Goal: Task Accomplishment & Management: Manage account settings

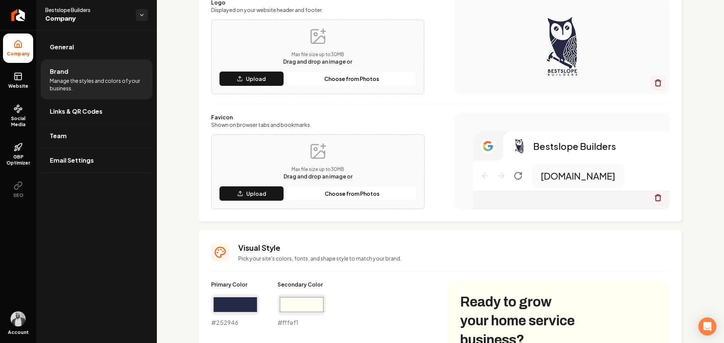
scroll to position [38, 0]
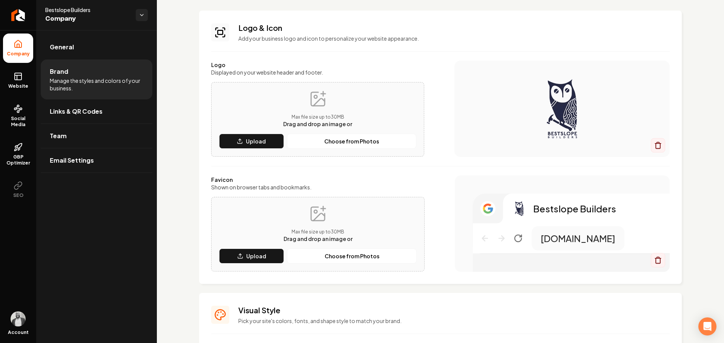
click at [21, 18] on icon "Return to dashboard" at bounding box center [18, 15] width 6 height 6
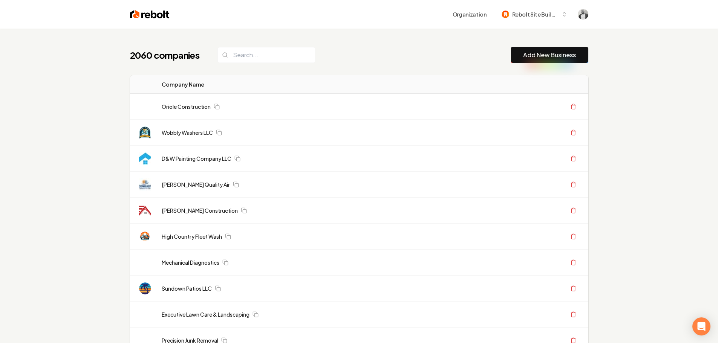
click at [365, 62] on div "2060 companies Add New Business" at bounding box center [359, 55] width 458 height 17
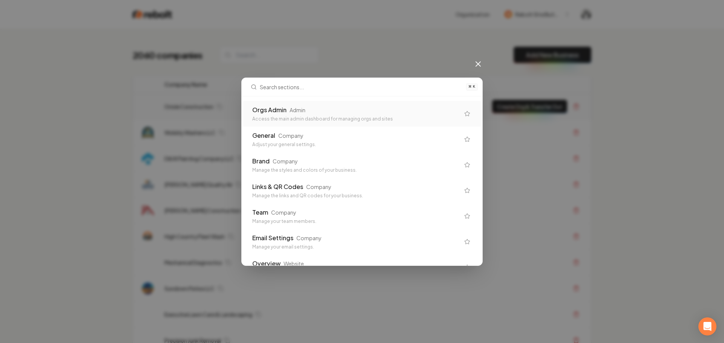
drag, startPoint x: 297, startPoint y: 115, endPoint x: 370, endPoint y: 112, distance: 73.9
click at [296, 115] on div "Orgs Admin Admin Access the main admin dashboard for managing orgs and sites" at bounding box center [355, 114] width 207 height 17
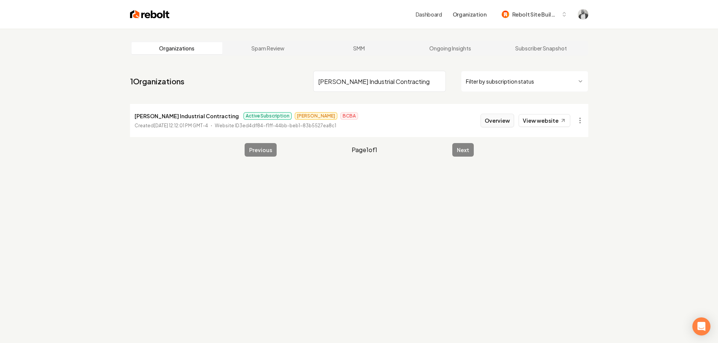
type input "Anderson Industrial Contracting"
click at [499, 120] on button "Overview" at bounding box center [498, 121] width 34 height 14
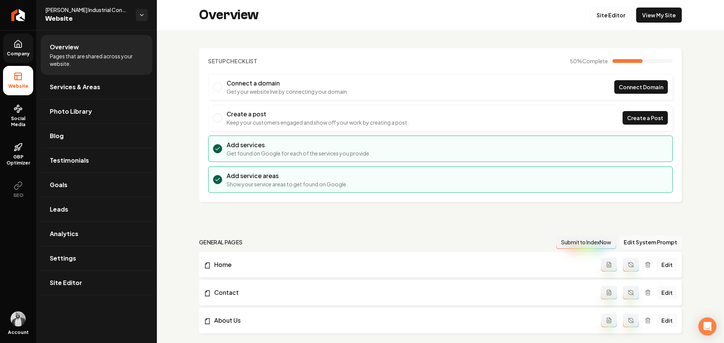
click at [24, 46] on link "Company" at bounding box center [18, 48] width 30 height 29
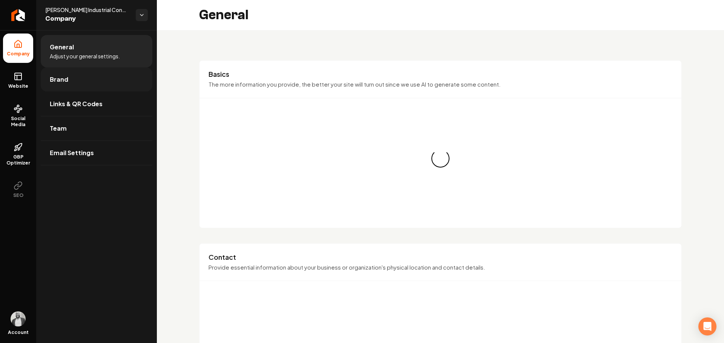
click at [67, 78] on span "Brand" at bounding box center [59, 79] width 18 height 9
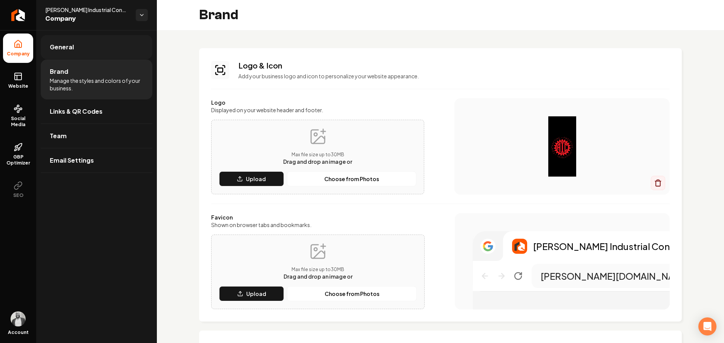
click at [92, 47] on link "General" at bounding box center [97, 47] width 112 height 24
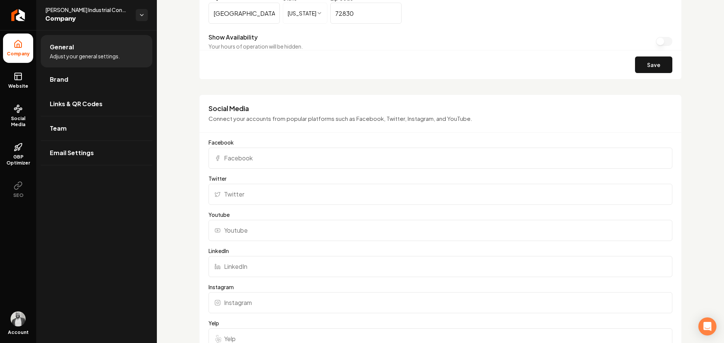
scroll to position [647, 0]
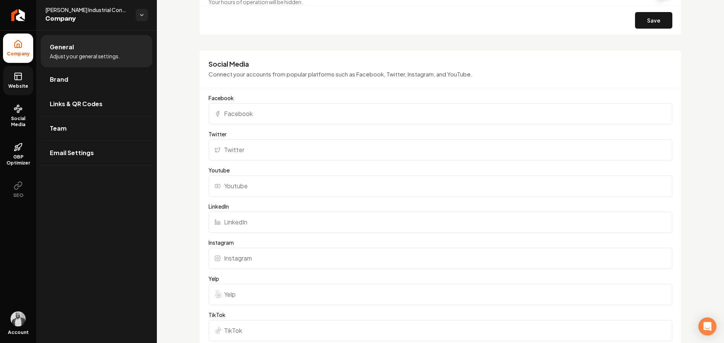
click at [25, 84] on span "Website" at bounding box center [18, 86] width 26 height 6
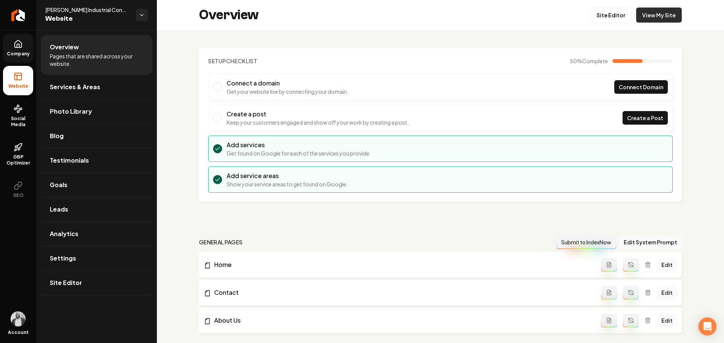
click at [664, 11] on link "View My Site" at bounding box center [659, 15] width 46 height 15
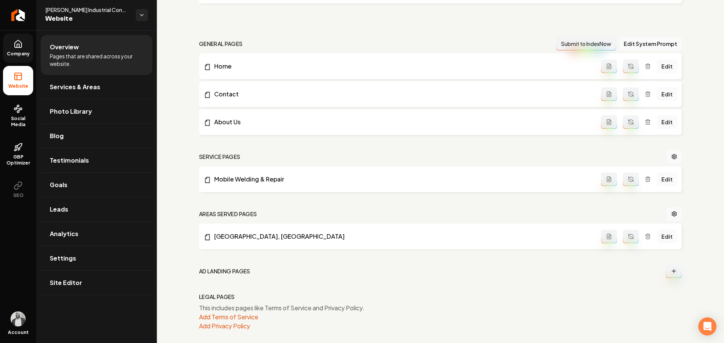
scroll to position [204, 0]
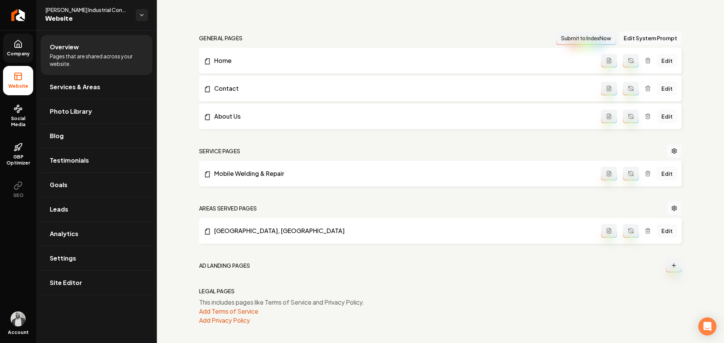
click at [21, 51] on span "Company" at bounding box center [18, 54] width 29 height 6
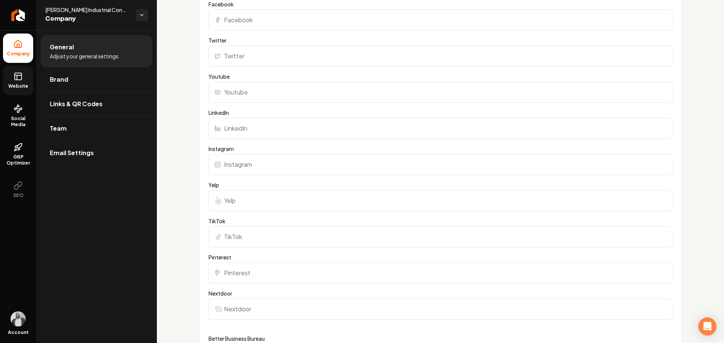
scroll to position [654, 0]
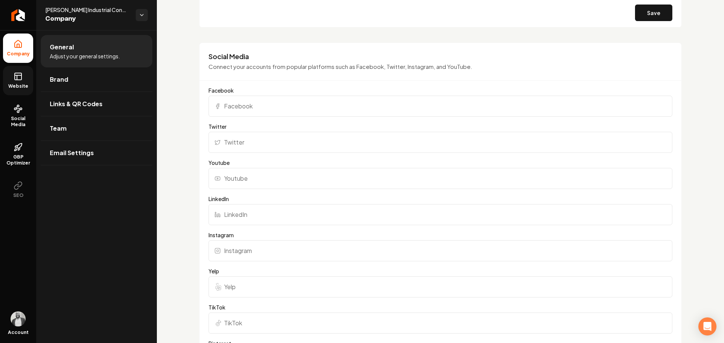
click at [287, 107] on input "Facebook" at bounding box center [440, 106] width 464 height 21
paste input "https://www.facebook.com/profile.php?id=61555247912900"
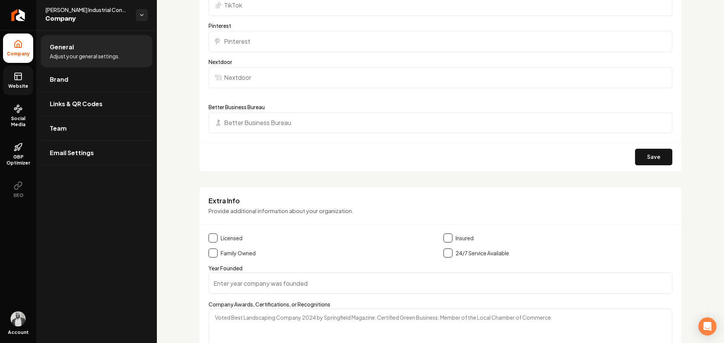
scroll to position [1031, 0]
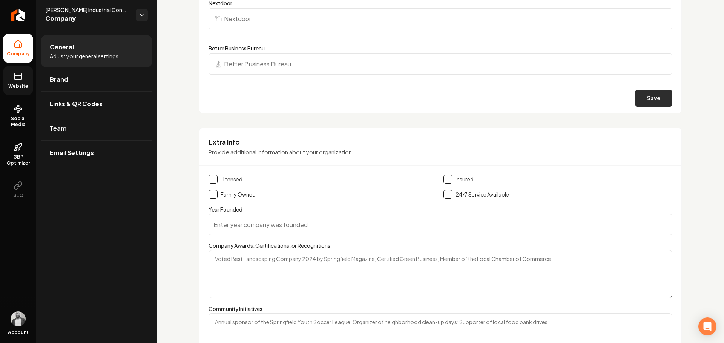
type input "https://www.facebook.com/profile.php?id=61555247912900"
click at [645, 97] on button "Save" at bounding box center [653, 98] width 37 height 17
click at [21, 80] on icon at bounding box center [18, 76] width 9 height 9
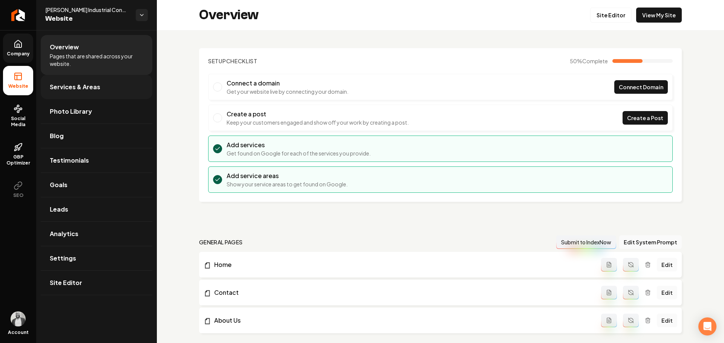
click at [63, 91] on span "Services & Areas" at bounding box center [75, 87] width 51 height 9
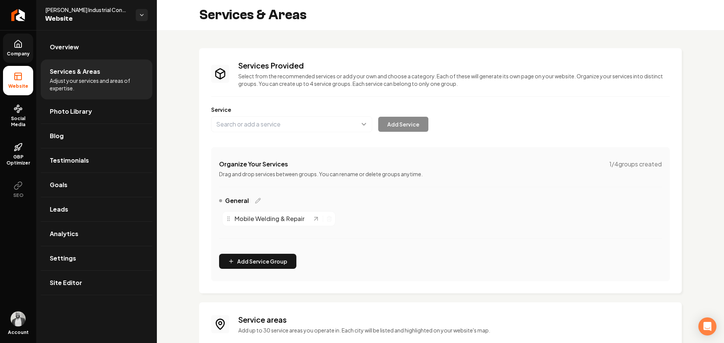
click at [15, 47] on icon at bounding box center [18, 43] width 7 height 7
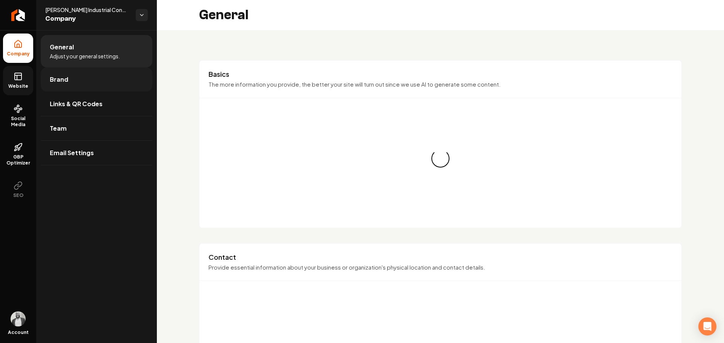
click at [60, 80] on span "Brand" at bounding box center [59, 79] width 18 height 9
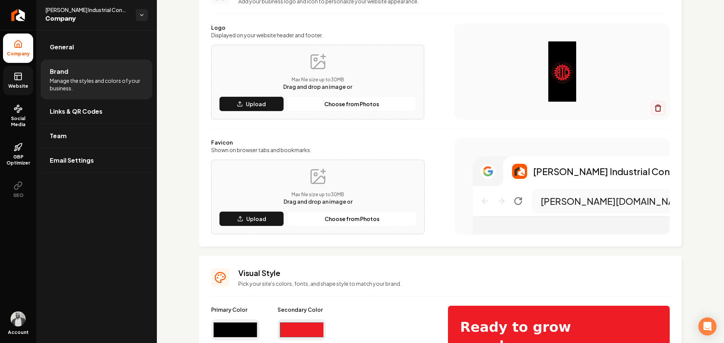
scroll to position [75, 0]
click at [264, 104] on p "Upload" at bounding box center [256, 104] width 20 height 8
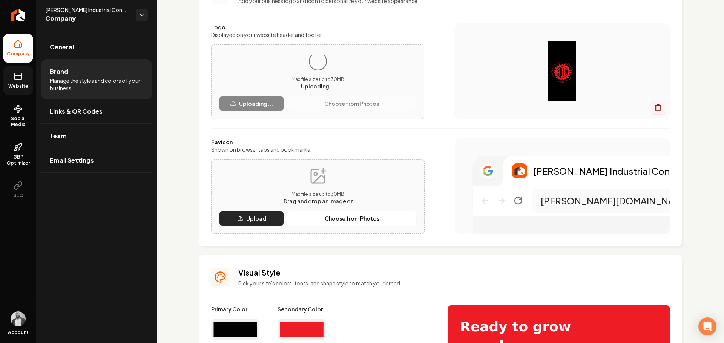
click at [254, 225] on button "Upload" at bounding box center [251, 218] width 65 height 15
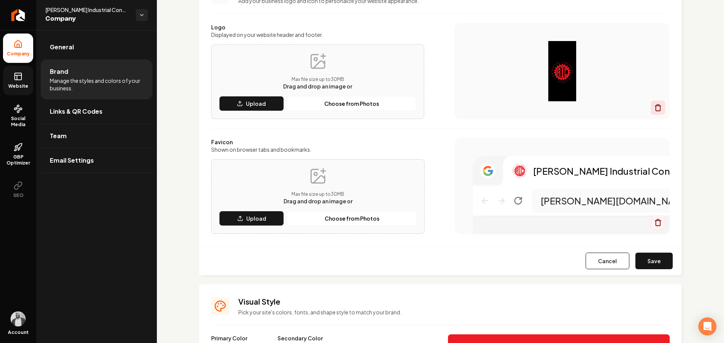
click at [654, 110] on icon "Main content area" at bounding box center [658, 108] width 8 height 8
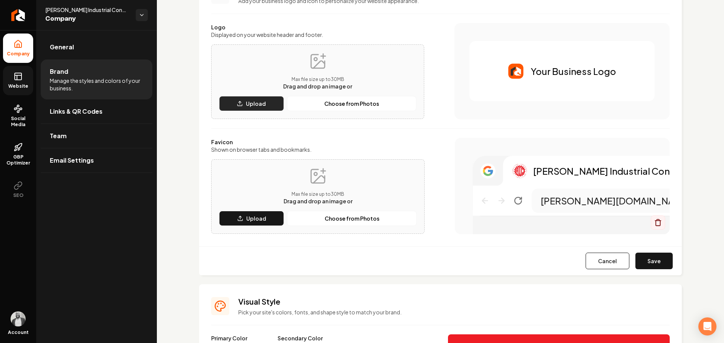
click at [252, 108] on button "Upload" at bounding box center [251, 103] width 65 height 15
click at [538, 83] on div "Your Business Logo" at bounding box center [561, 71] width 185 height 60
click at [643, 260] on button "Save" at bounding box center [653, 261] width 37 height 17
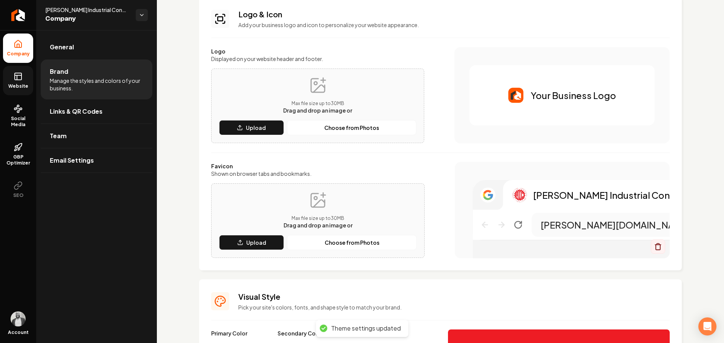
scroll to position [38, 0]
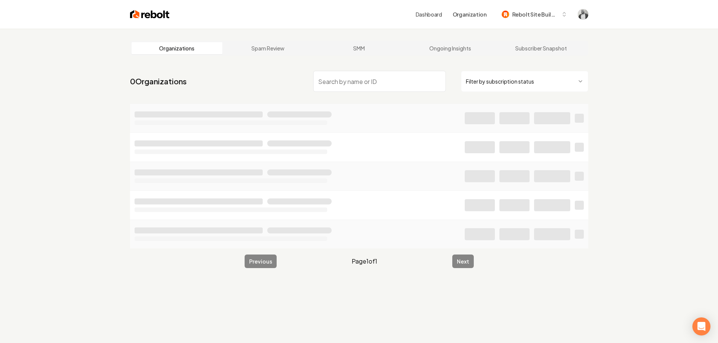
click at [376, 82] on input "search" at bounding box center [379, 81] width 133 height 21
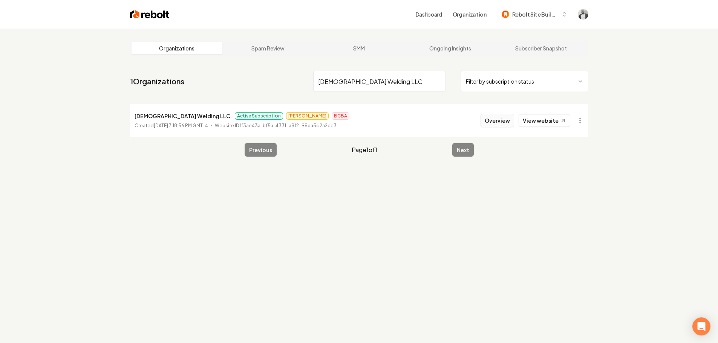
type input "Christiansen Welding LLC"
click at [494, 123] on button "Overview" at bounding box center [498, 121] width 34 height 14
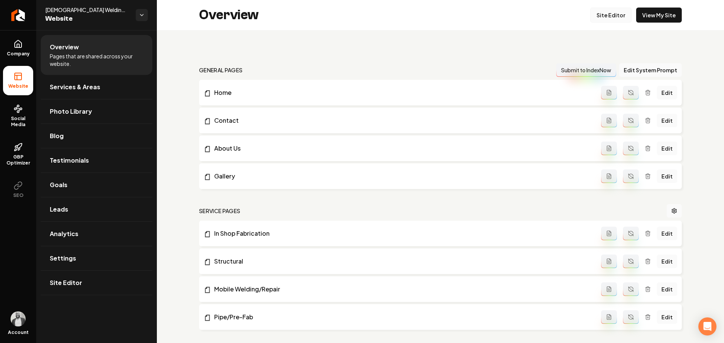
click at [601, 15] on link "Site Editor" at bounding box center [610, 15] width 41 height 15
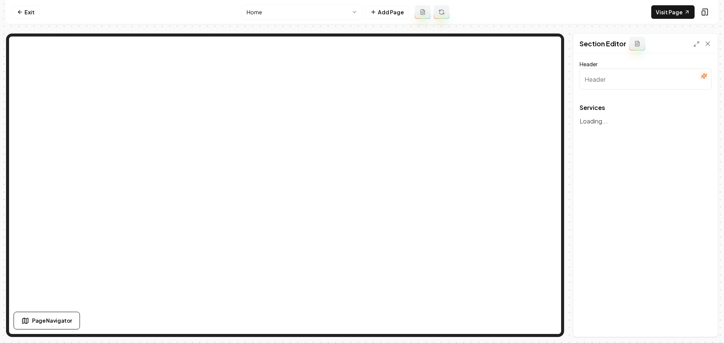
type input "Our Expert Welding Services"
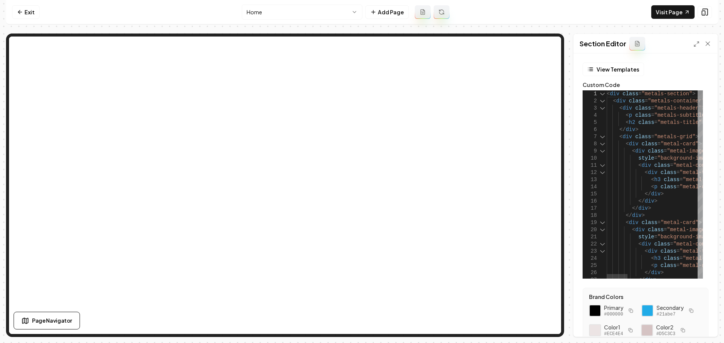
click at [603, 92] on div at bounding box center [602, 93] width 10 height 7
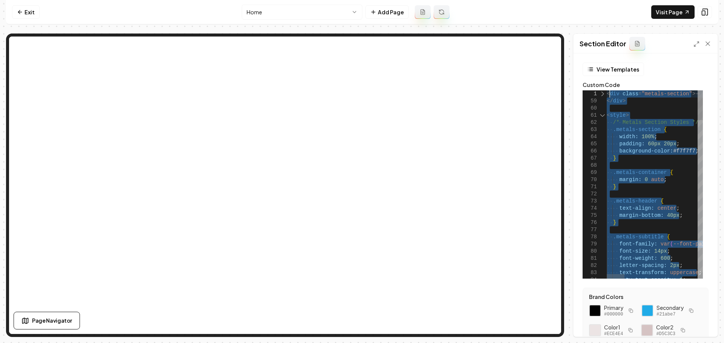
type textarea "**********"
drag, startPoint x: 638, startPoint y: 176, endPoint x: 606, endPoint y: 94, distance: 88.2
click at [680, 14] on link "Visit Page" at bounding box center [672, 12] width 43 height 14
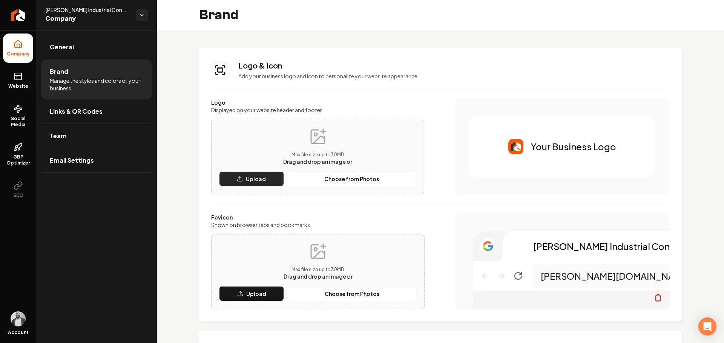
click at [246, 177] on button "Upload" at bounding box center [251, 178] width 65 height 15
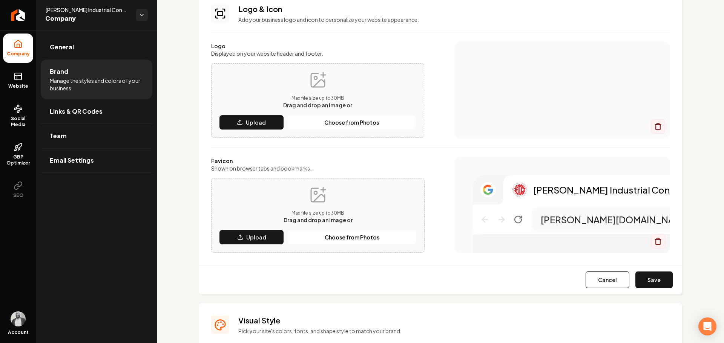
scroll to position [75, 0]
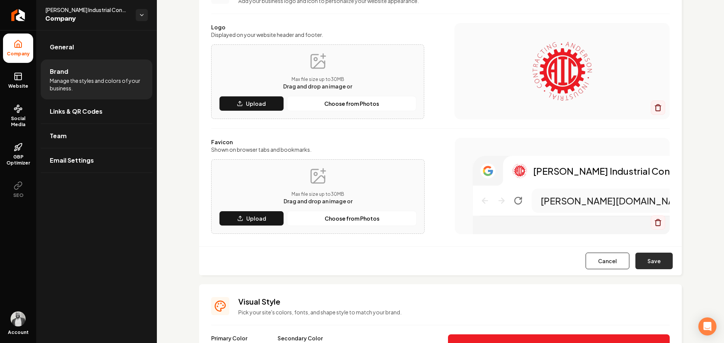
click at [647, 258] on button "Save" at bounding box center [653, 261] width 37 height 17
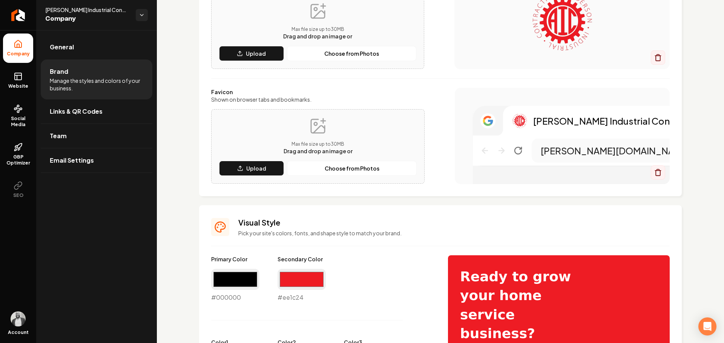
scroll to position [113, 0]
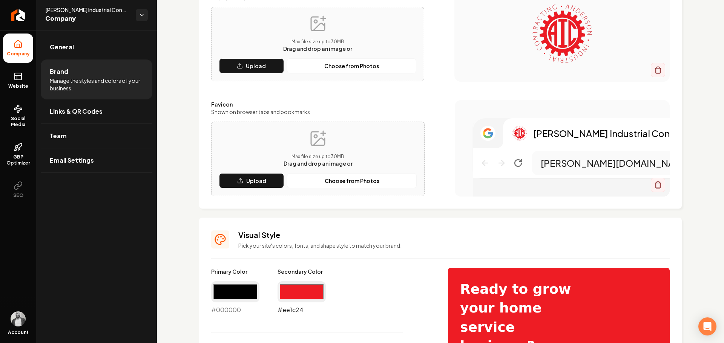
click at [304, 290] on input "#ee1c24" at bounding box center [301, 292] width 48 height 21
type input "#ed1b24"
click at [424, 248] on p "Pick your site's colors, fonts, and shape style to match your brand." at bounding box center [453, 246] width 431 height 8
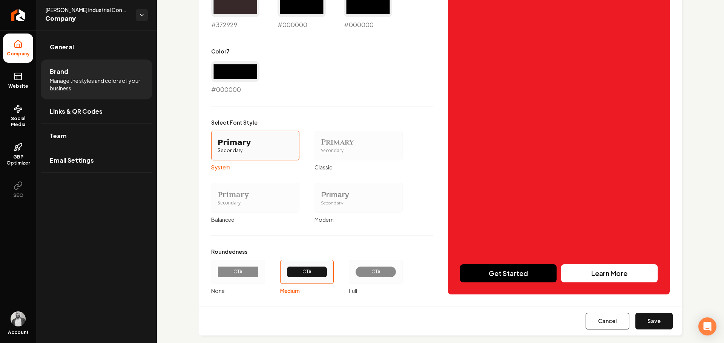
scroll to position [557, 0]
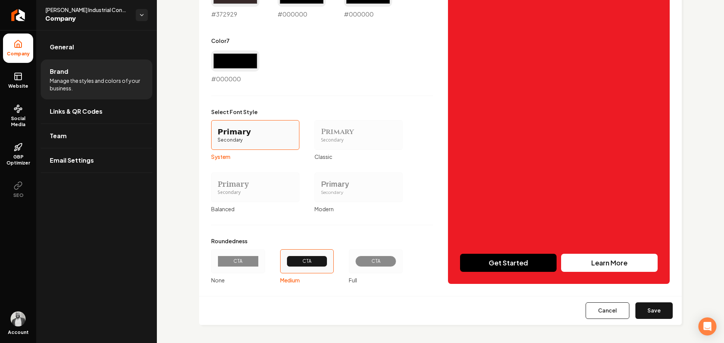
click at [388, 265] on div "CTA" at bounding box center [375, 261] width 41 height 11
click at [354, 265] on button "CTA Full" at bounding box center [351, 262] width 6 height 6
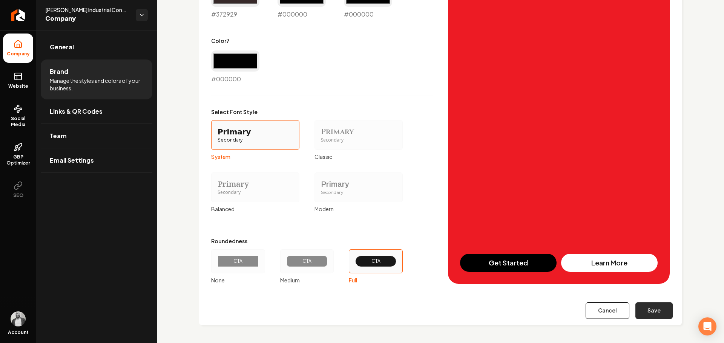
click at [657, 310] on button "Save" at bounding box center [653, 311] width 37 height 17
type input "#ece4e4"
type input "#d5c3c3"
type input "#dcd0d0"
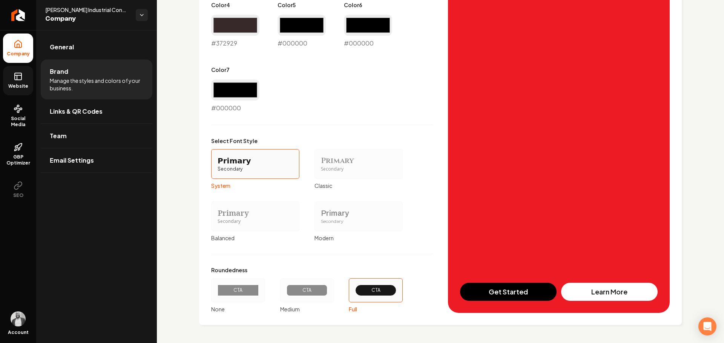
click at [17, 81] on icon at bounding box center [18, 76] width 9 height 9
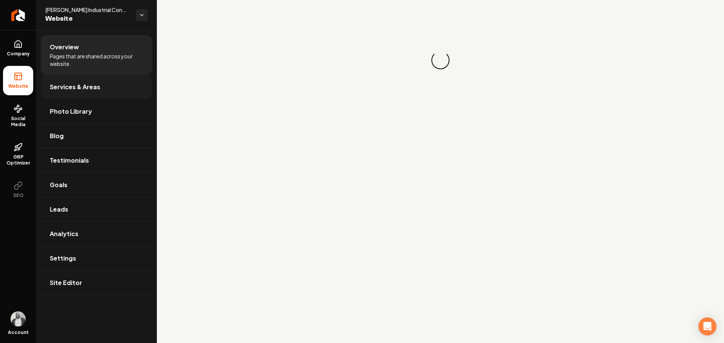
click at [83, 84] on span "Services & Areas" at bounding box center [75, 87] width 51 height 9
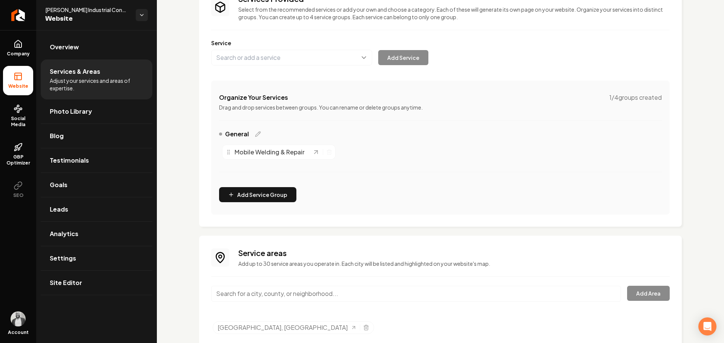
scroll to position [53, 0]
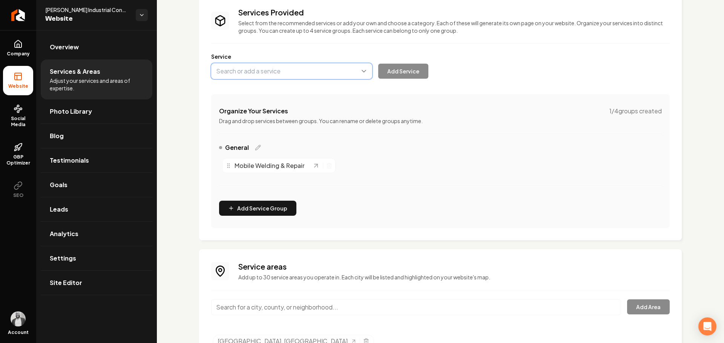
click at [292, 70] on button "Main content area" at bounding box center [291, 71] width 161 height 16
paste input "In-Shop Fabrication"
type input "In-Shop Fabrication"
click at [392, 71] on button "Add Service" at bounding box center [403, 71] width 50 height 15
click at [292, 69] on button "Main content area" at bounding box center [291, 71] width 161 height 16
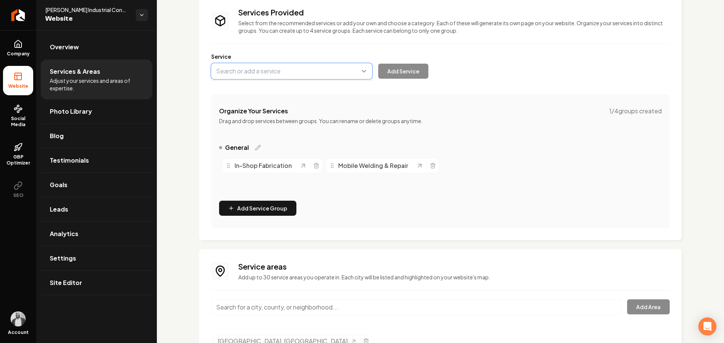
paste input "Pipe Welding & Pre-Fabrication"
type input "Pipe Welding & Pre-Fabrication"
click at [393, 67] on button "Add Service" at bounding box center [403, 71] width 50 height 15
click at [306, 69] on button "Main content area" at bounding box center [291, 71] width 161 height 16
paste input "Structural Welding"
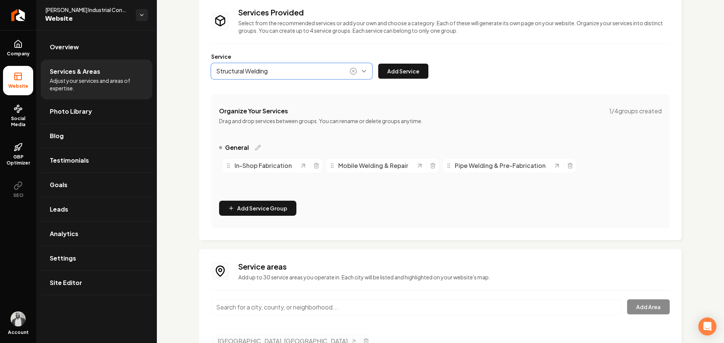
drag, startPoint x: 292, startPoint y: 87, endPoint x: 345, endPoint y: 86, distance: 53.1
type input "Structural Welding"
click at [393, 69] on button "Add Service" at bounding box center [403, 71] width 50 height 15
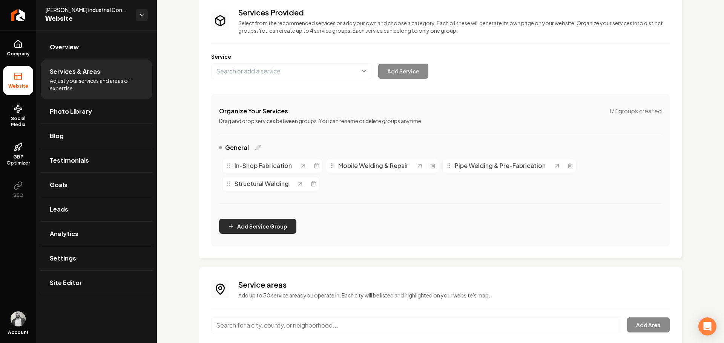
click at [261, 228] on button "Add Service Group" at bounding box center [257, 226] width 77 height 15
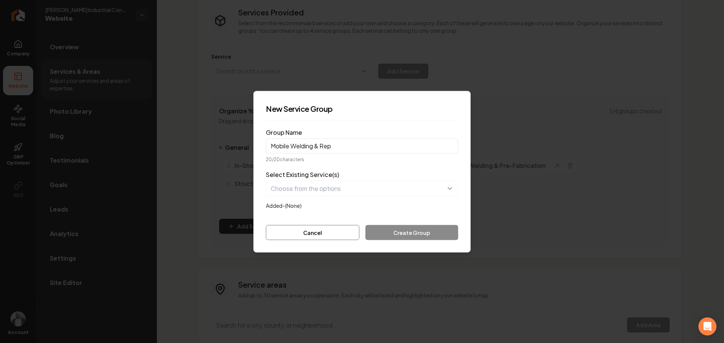
type input "Mobile Welding & Rep"
click at [358, 184] on button "button" at bounding box center [362, 189] width 192 height 16
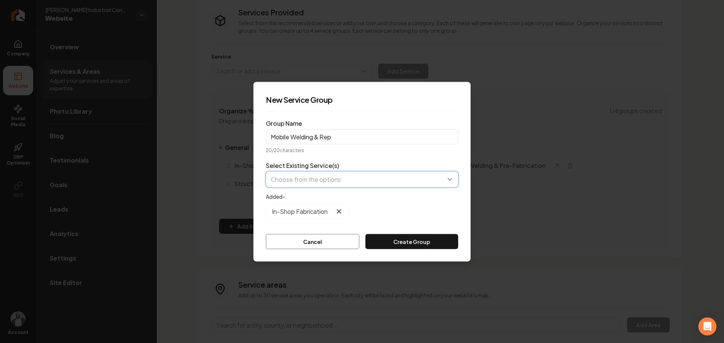
drag, startPoint x: 334, startPoint y: 206, endPoint x: 355, endPoint y: 199, distance: 21.7
click at [367, 183] on button "button" at bounding box center [362, 179] width 192 height 16
click at [377, 184] on button "button" at bounding box center [362, 179] width 192 height 16
drag, startPoint x: 355, startPoint y: 199, endPoint x: 362, endPoint y: 186, distance: 14.0
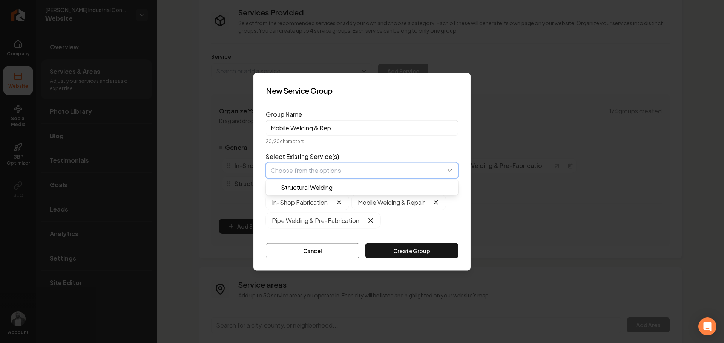
click at [368, 174] on button "button" at bounding box center [362, 170] width 192 height 16
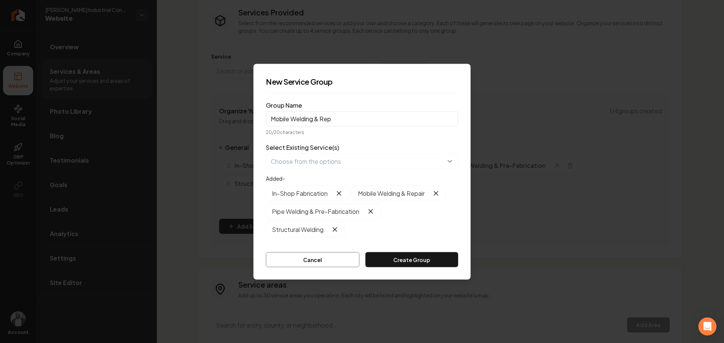
click at [403, 257] on button "Create Group" at bounding box center [411, 259] width 93 height 15
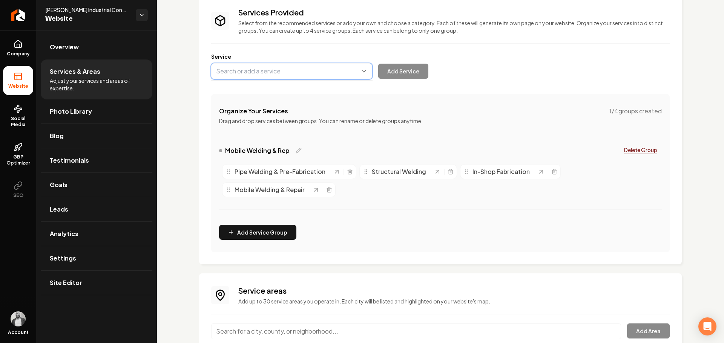
click at [315, 71] on button "Main content area" at bounding box center [291, 71] width 161 height 16
paste input "Custom Exhaust Systems"
type input "Custom Exhaust Systems"
click at [421, 71] on button "Add Service" at bounding box center [403, 71] width 50 height 15
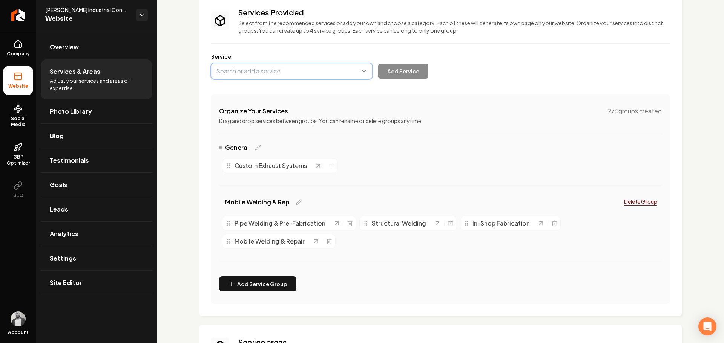
click at [295, 68] on button "Main content area" at bounding box center [291, 71] width 161 height 16
paste input "Muffler & Exhaust Repair"
type input "Muffler & Exhaust Repair"
click at [390, 73] on button "Add Service" at bounding box center [403, 71] width 50 height 15
click at [300, 72] on button "Main content area" at bounding box center [291, 71] width 161 height 16
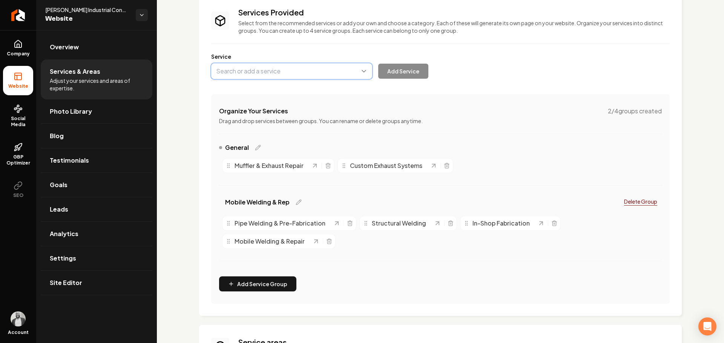
paste input "Catalytic Converter Replacement"
type input "Catalytic Converter Replacement"
drag, startPoint x: 395, startPoint y: 69, endPoint x: 399, endPoint y: 89, distance: 20.3
click at [395, 69] on button "Add Service" at bounding box center [403, 71] width 50 height 15
click at [311, 74] on button "Main content area" at bounding box center [291, 71] width 161 height 16
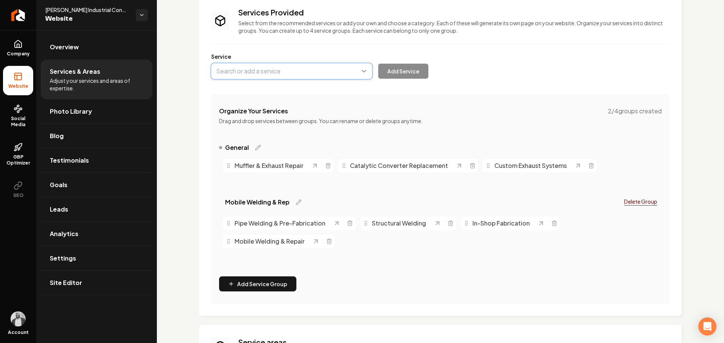
paste input "Exhaust System Diagnostics & Troubleshooting"
type input "Exhaust System Diagnostics & Troubleshooting"
click at [398, 74] on button "Add Service" at bounding box center [403, 71] width 50 height 15
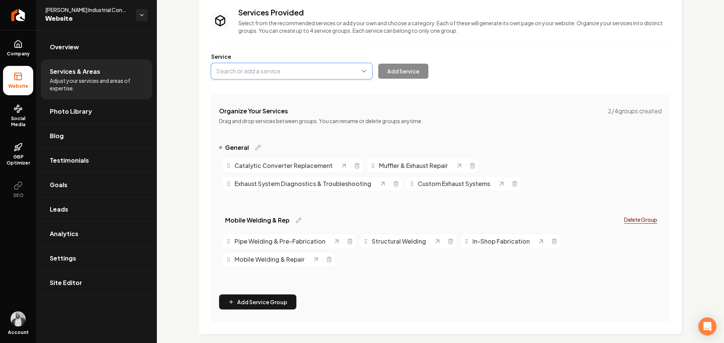
click at [317, 71] on button "Main content area" at bounding box center [291, 71] width 161 height 16
paste input "Manifold & Header Installation"
drag, startPoint x: 300, startPoint y: 89, endPoint x: 309, endPoint y: 92, distance: 8.8
type input "Manifold & Header Installation"
click at [395, 76] on button "Add Service" at bounding box center [403, 71] width 50 height 15
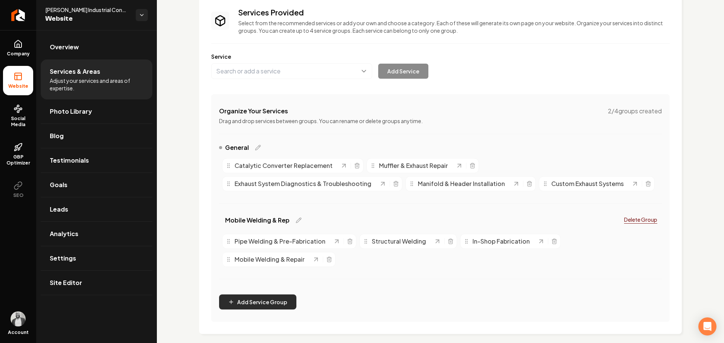
click at [250, 300] on button "Add Service Group" at bounding box center [257, 302] width 77 height 15
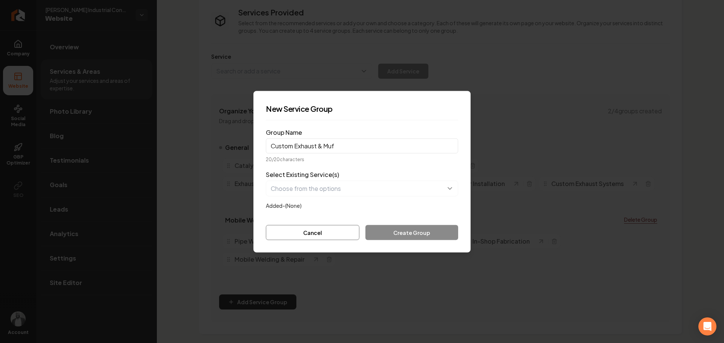
click at [350, 144] on input "Custom Exhaust & Muf" at bounding box center [362, 145] width 192 height 15
paste input "Custom Exhaust & Mu"
click at [344, 146] on input "Custom Exhaust & Mu" at bounding box center [362, 145] width 192 height 15
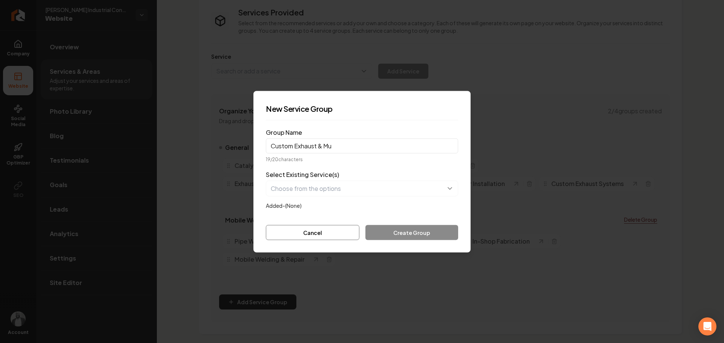
click at [344, 146] on input "Custom Exhaust & Mu" at bounding box center [362, 145] width 192 height 15
paste input "Exhaust & Muffler Re"
type input "Exhaust & Muffler"
click at [341, 188] on button "button" at bounding box center [362, 189] width 192 height 16
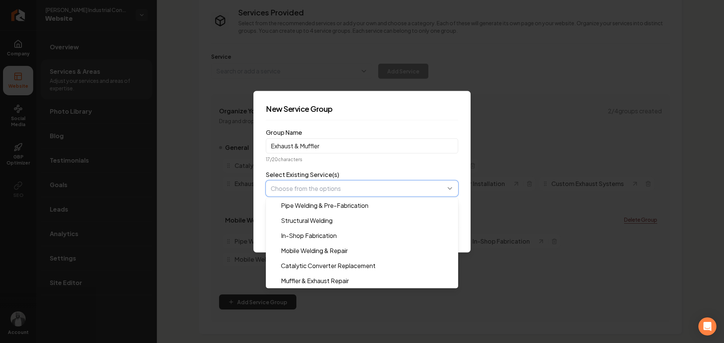
paste input "Custom Exhaust Systems"
type input "Custom Exhaust Systems"
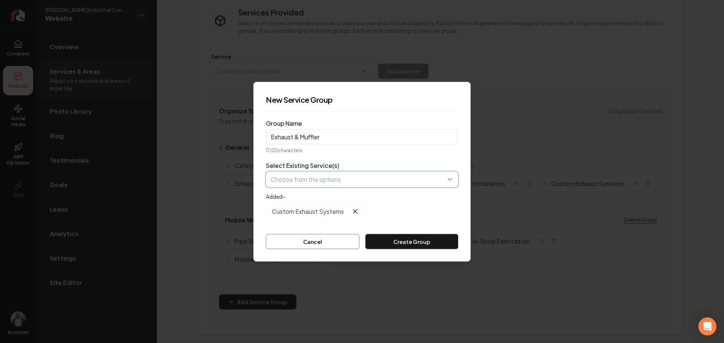
paste input "Muffler & Exhaust Repair"
type input "Muffler & Exhaust Repair"
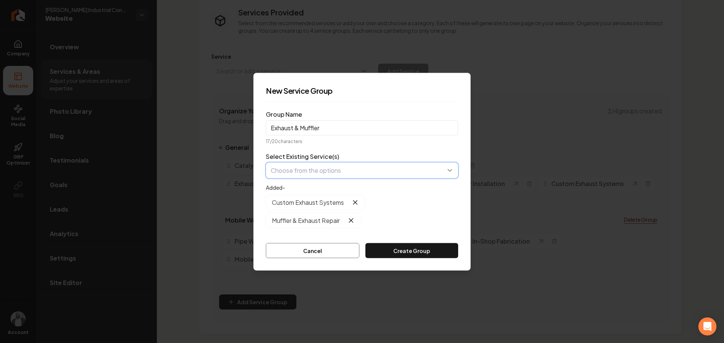
paste input "Catalytic Converter Replacement"
type input "Catalytic Converter Replacement"
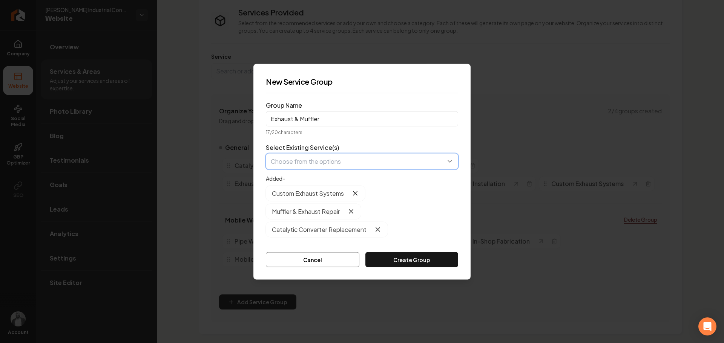
paste input "Exhaust System Diagnostics & Troubleshooting"
type input "Exhaust System Diagnostics & Troubleshooting"
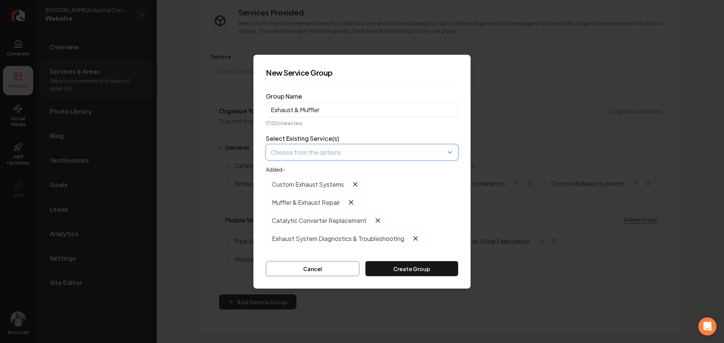
click at [347, 155] on button "button" at bounding box center [362, 152] width 192 height 16
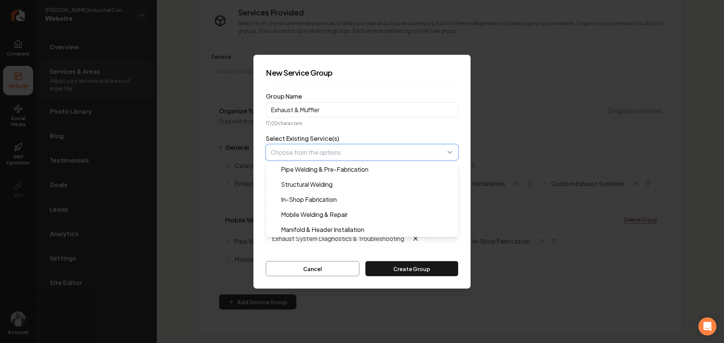
paste input "Manifold & Header Installation"
type input "Manifold & Header Installation"
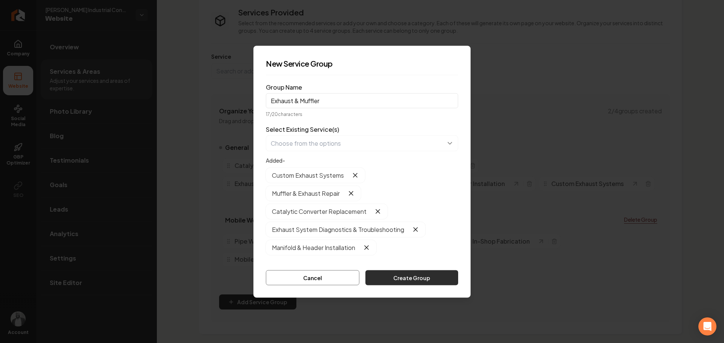
click at [420, 282] on button "Create Group" at bounding box center [411, 277] width 93 height 15
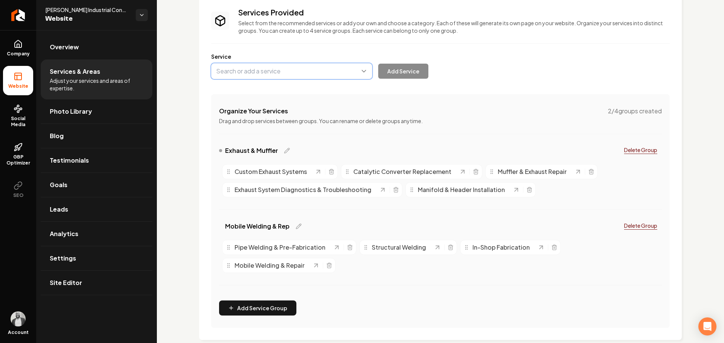
click at [297, 74] on button "Main content area" at bounding box center [291, 71] width 161 height 16
paste input "Industrial Equipment Installation & Maintenance"
type input "Industrial Equipment Installation & Maintenance"
click at [413, 70] on button "Add Service" at bounding box center [403, 71] width 50 height 15
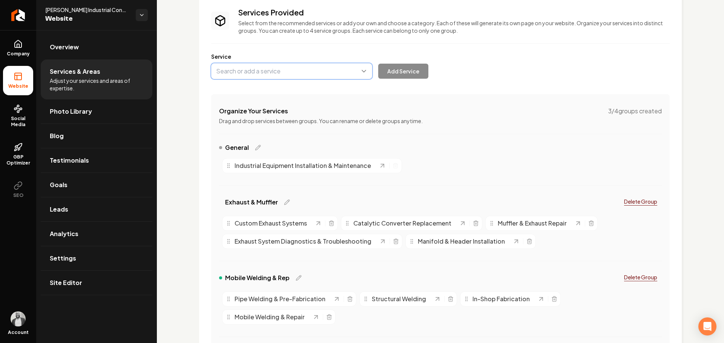
click at [315, 75] on button "Main content area" at bounding box center [291, 71] width 161 height 16
paste input "Machine Relocation & Setup"
type input "Machine Relocation & Setup"
click at [397, 72] on button "Add Service" at bounding box center [403, 71] width 50 height 15
click at [314, 72] on button "Main content area" at bounding box center [291, 71] width 161 height 16
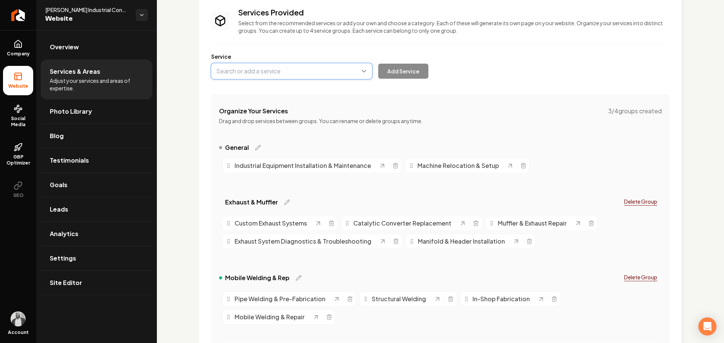
paste input "reventative Maintenance"
click at [313, 74] on button "Main content area" at bounding box center [291, 71] width 161 height 16
click at [303, 70] on button "Main content area" at bounding box center [291, 71] width 161 height 16
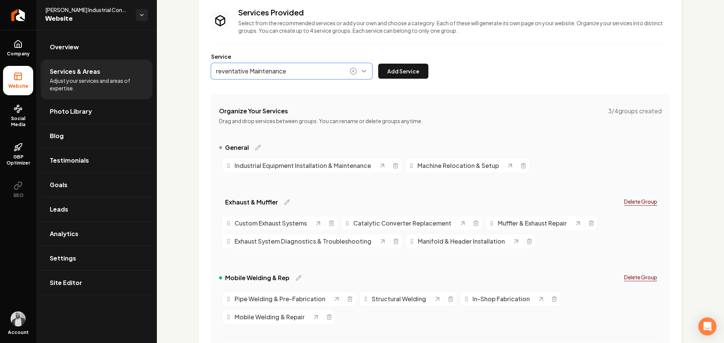
type input "reventative Maintenance"
click at [303, 70] on button "Main content area" at bounding box center [291, 71] width 161 height 16
click at [355, 73] on icon "Main content area" at bounding box center [353, 71] width 8 height 8
click at [289, 72] on button "Main content area" at bounding box center [291, 71] width 161 height 16
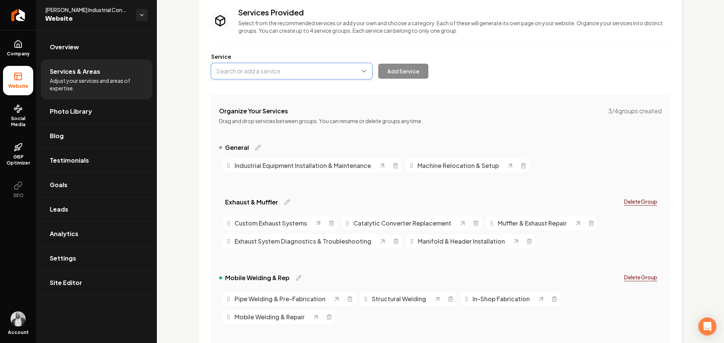
paste input "Preventative Maintenance"
type input "Preventative Maintenance"
click at [393, 73] on button "Add Service" at bounding box center [403, 71] width 50 height 15
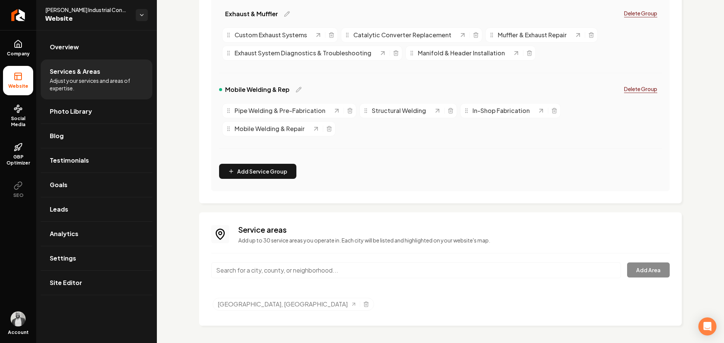
scroll to position [242, 0]
click at [272, 170] on button "Add Service Group" at bounding box center [257, 170] width 77 height 15
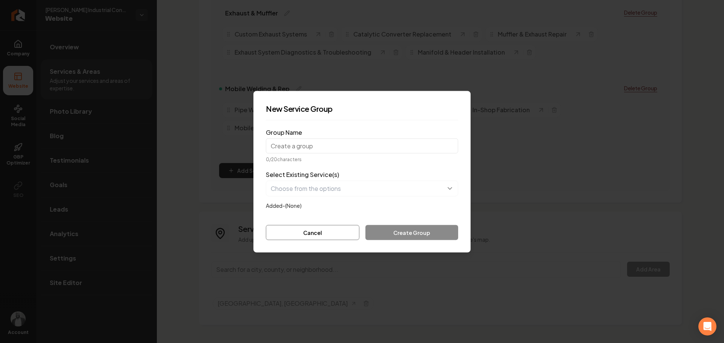
click at [355, 146] on input "Group Name" at bounding box center [362, 145] width 192 height 15
type input "Millwright Services"
click at [338, 190] on button "button" at bounding box center [362, 189] width 192 height 16
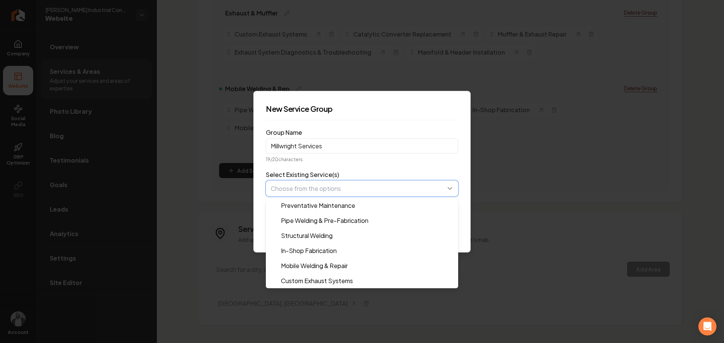
paste input "Industrial Equipment Installation & Maintenance"
type input "Industrial Equipment Installation & Maintenance"
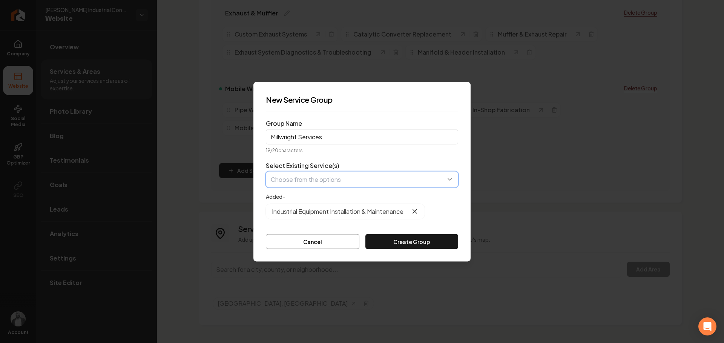
paste input "Machine Relocation & Setup"
type input "Machine Relocation & Setup"
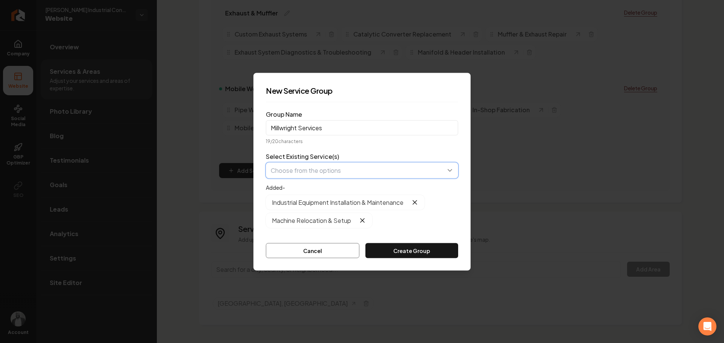
click at [338, 170] on button "button" at bounding box center [362, 170] width 192 height 16
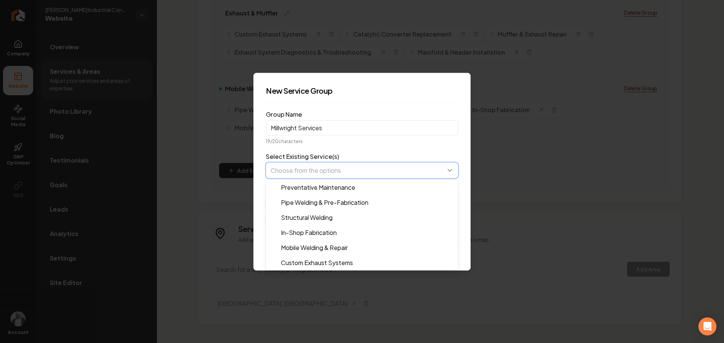
paste input "Preventative Maintenance"
type input "Preventative Maintenance"
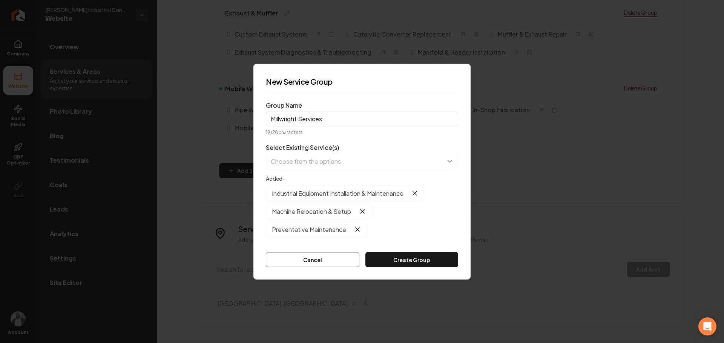
drag, startPoint x: 419, startPoint y: 262, endPoint x: 437, endPoint y: 264, distance: 18.6
click at [419, 262] on button "Create Group" at bounding box center [411, 259] width 93 height 15
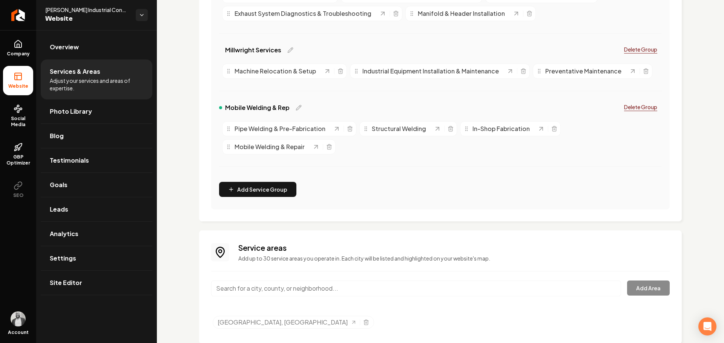
scroll to position [248, 0]
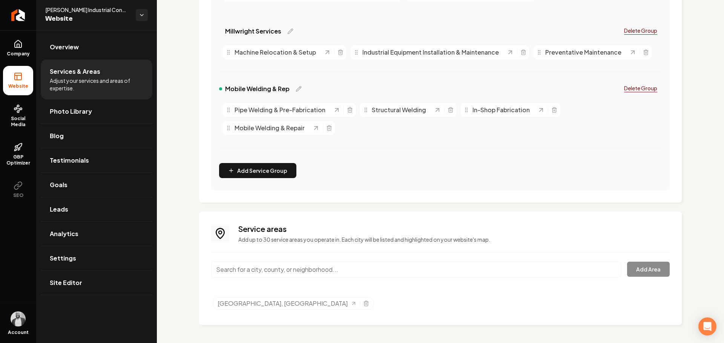
click at [331, 269] on input "Main content area" at bounding box center [416, 270] width 410 height 16
paste input "Clarksville"
click at [308, 268] on input "[GEOGRAPHIC_DATA], [GEOGRAPHIC_DATA]" at bounding box center [416, 270] width 410 height 16
click at [308, 267] on input "[GEOGRAPHIC_DATA], [GEOGRAPHIC_DATA]" at bounding box center [416, 270] width 410 height 16
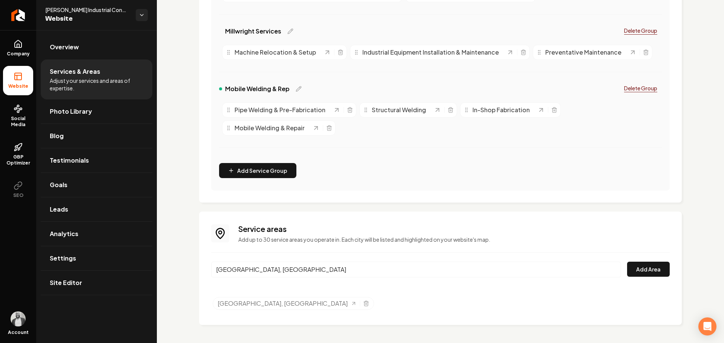
paste input "Russellville"
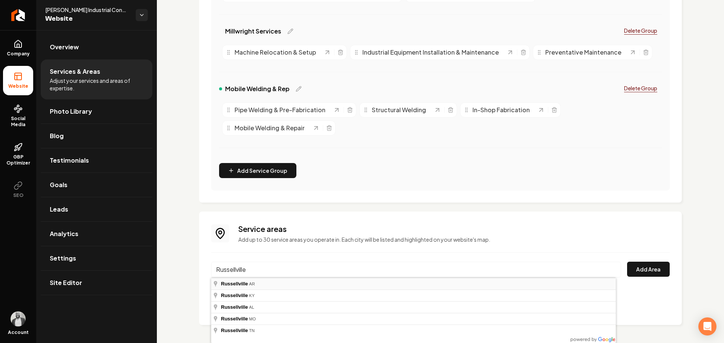
type input "[GEOGRAPHIC_DATA], [GEOGRAPHIC_DATA]"
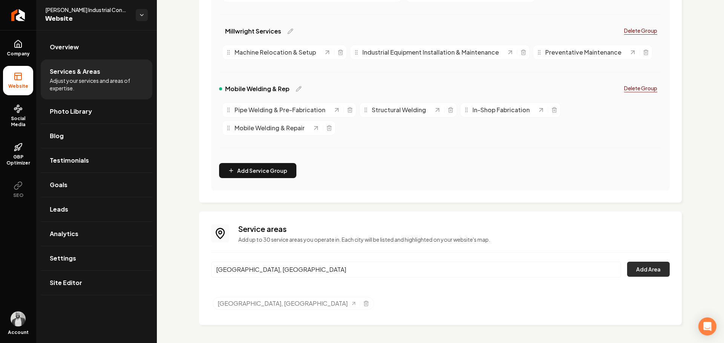
click at [634, 266] on button "Add Area" at bounding box center [648, 269] width 43 height 15
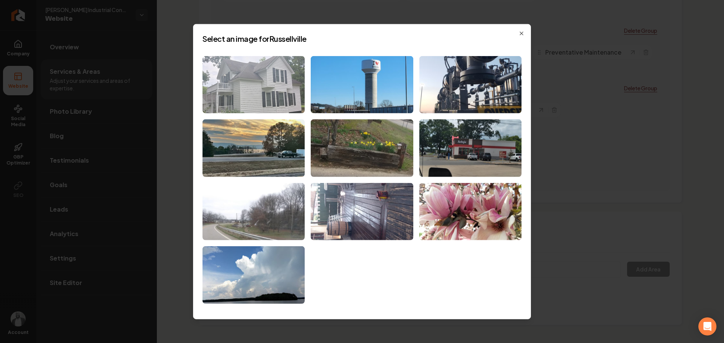
click at [258, 86] on img at bounding box center [253, 85] width 102 height 58
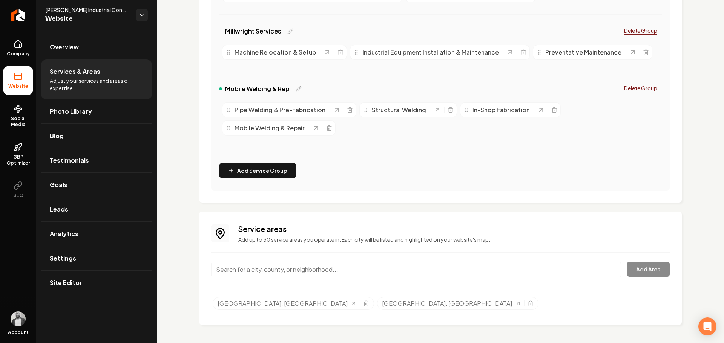
click at [362, 268] on input "Main content area" at bounding box center [416, 270] width 410 height 16
paste input "Conway"
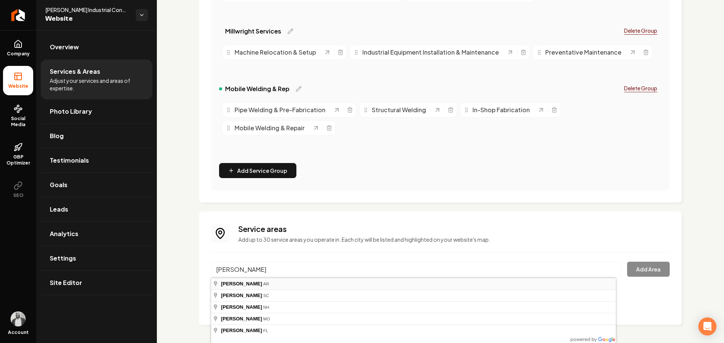
type input "Conway, [GEOGRAPHIC_DATA]"
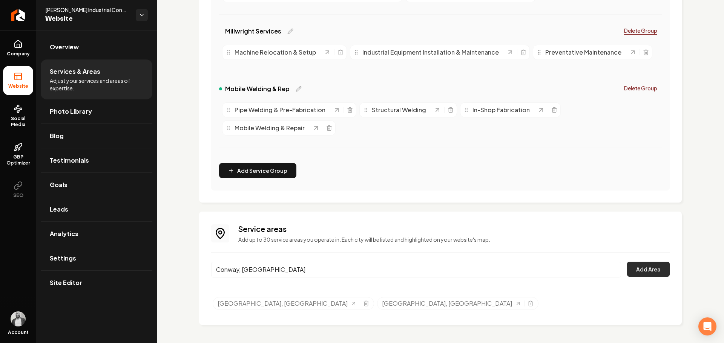
click at [632, 271] on button "Add Area" at bounding box center [648, 269] width 43 height 15
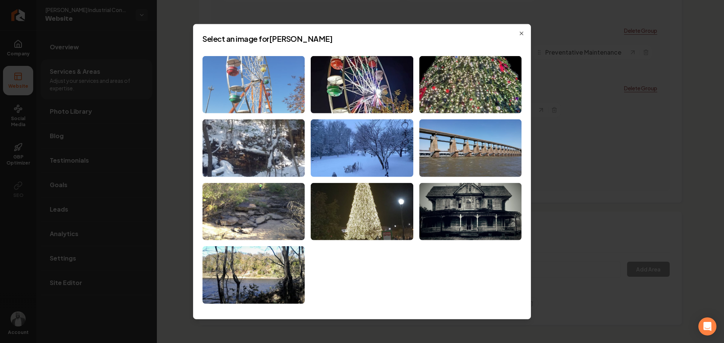
click at [261, 90] on img at bounding box center [253, 85] width 102 height 58
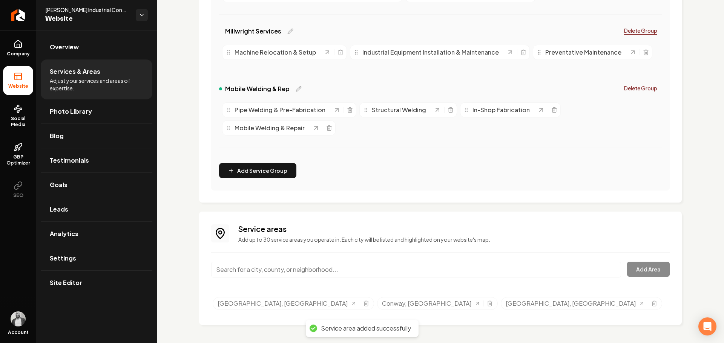
click at [380, 269] on input "Main content area" at bounding box center [416, 270] width 410 height 16
paste input "Little Rock"
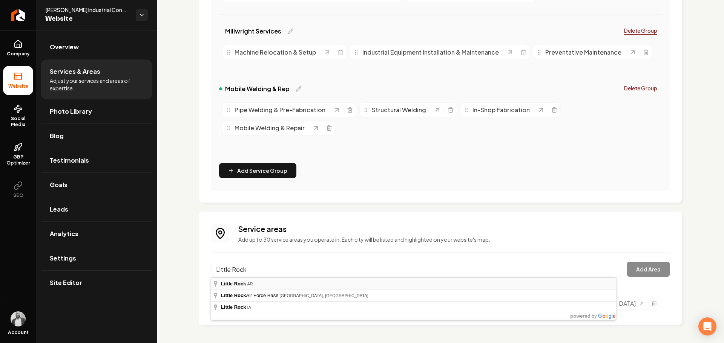
type input "[GEOGRAPHIC_DATA], [GEOGRAPHIC_DATA]"
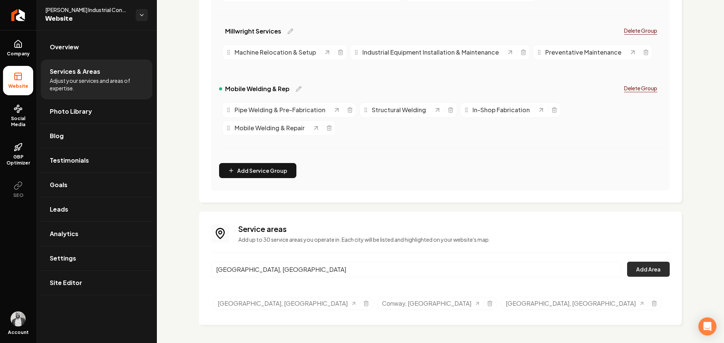
click at [633, 271] on button "Add Area" at bounding box center [648, 269] width 43 height 15
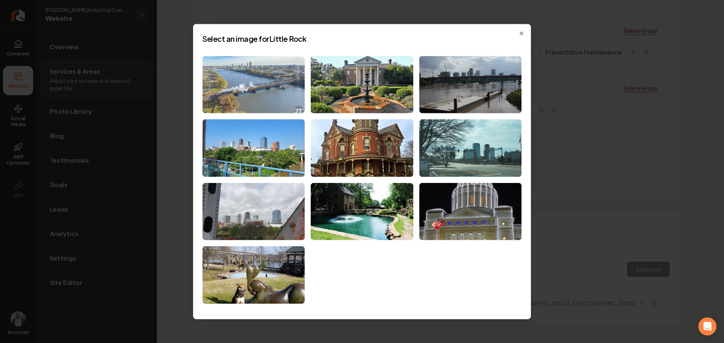
click at [262, 96] on img at bounding box center [253, 85] width 102 height 58
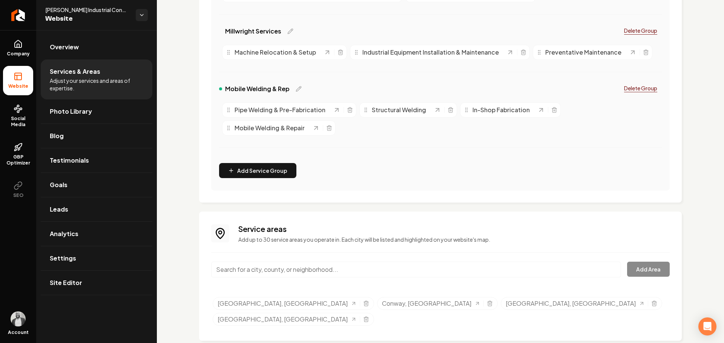
click at [371, 269] on input "Main content area" at bounding box center [416, 270] width 410 height 16
paste input "Ozark"
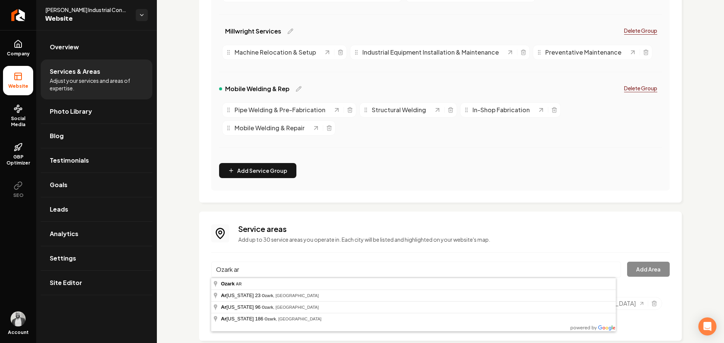
type input "Ozark, [GEOGRAPHIC_DATA]"
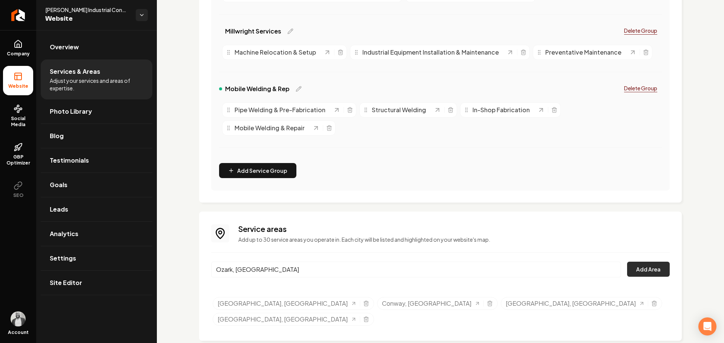
click at [640, 269] on button "Add Area" at bounding box center [648, 269] width 43 height 15
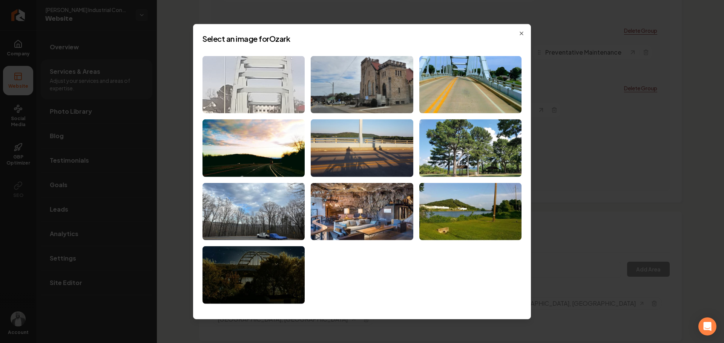
click at [272, 84] on img at bounding box center [253, 85] width 102 height 58
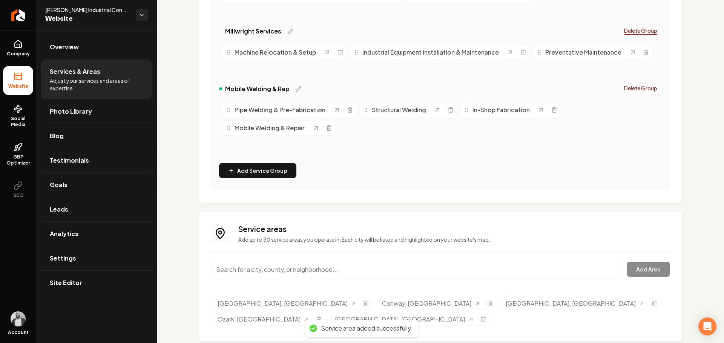
click at [357, 270] on input "Main content area" at bounding box center [416, 270] width 410 height 16
paste input "Van Buren"
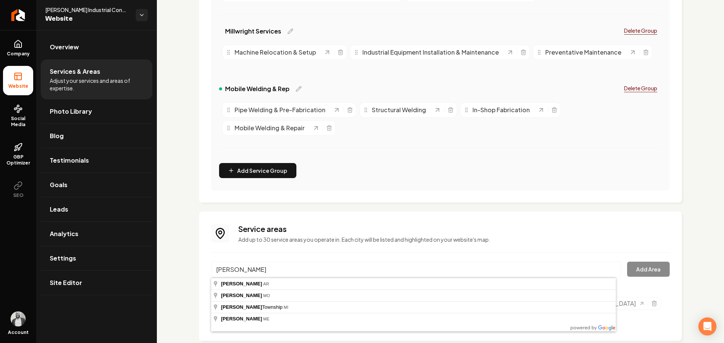
type input "[PERSON_NAME], [GEOGRAPHIC_DATA]"
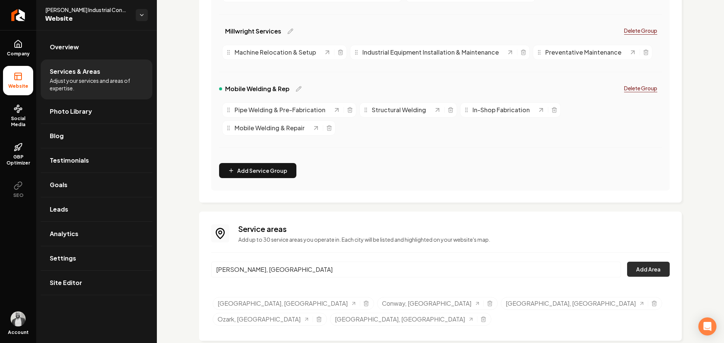
click at [631, 271] on button "Add Area" at bounding box center [648, 269] width 43 height 15
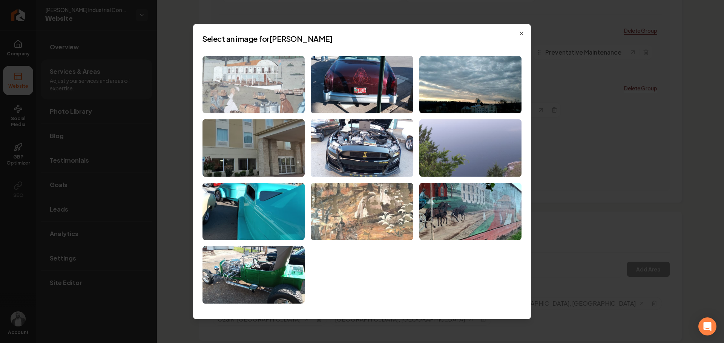
click at [245, 99] on img at bounding box center [253, 85] width 102 height 58
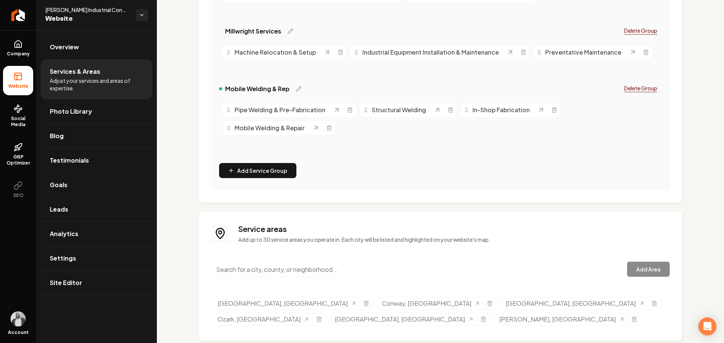
click at [357, 273] on input "Main content area" at bounding box center [416, 270] width 410 height 16
paste input "Fort Smith"
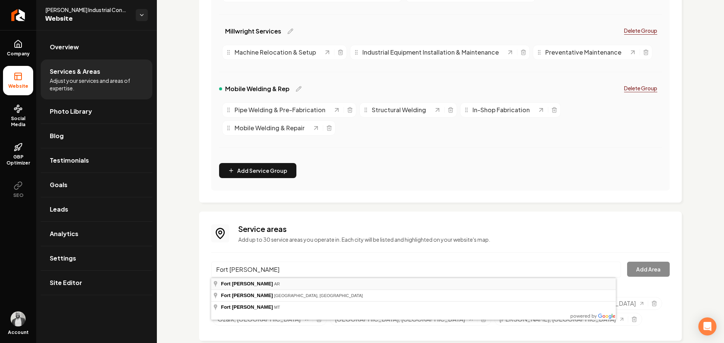
type input "[GEOGRAPHIC_DATA][PERSON_NAME], [GEOGRAPHIC_DATA]"
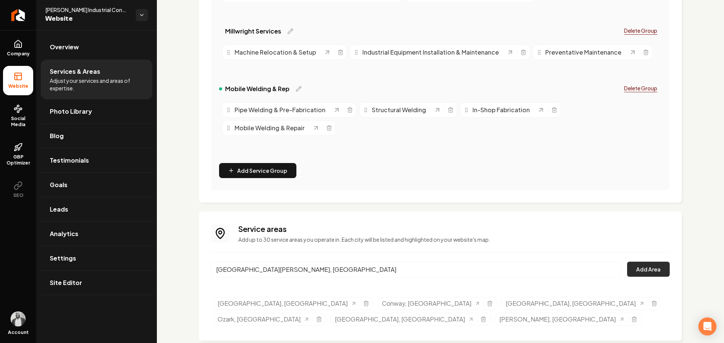
click at [635, 268] on button "Add Area" at bounding box center [648, 269] width 43 height 15
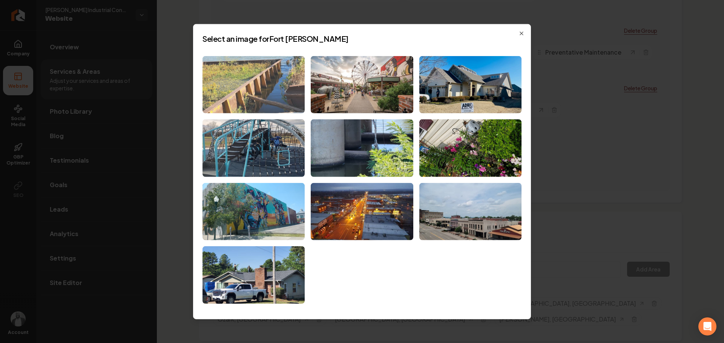
click at [234, 89] on img at bounding box center [253, 85] width 102 height 58
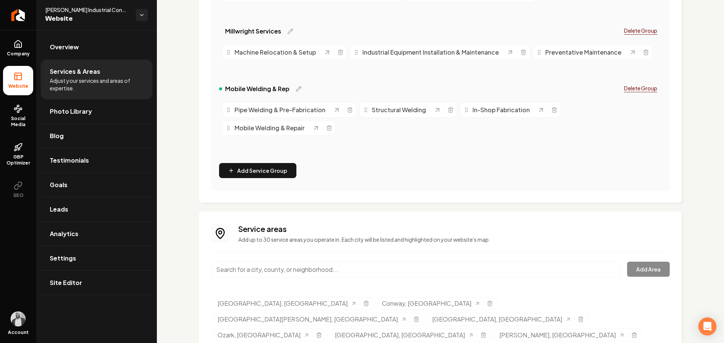
click at [361, 270] on input "Main content area" at bounding box center [416, 270] width 410 height 16
paste input "Maumelle"
type input "Maumelle, [GEOGRAPHIC_DATA]"
click at [645, 271] on button "Add Area" at bounding box center [648, 269] width 43 height 15
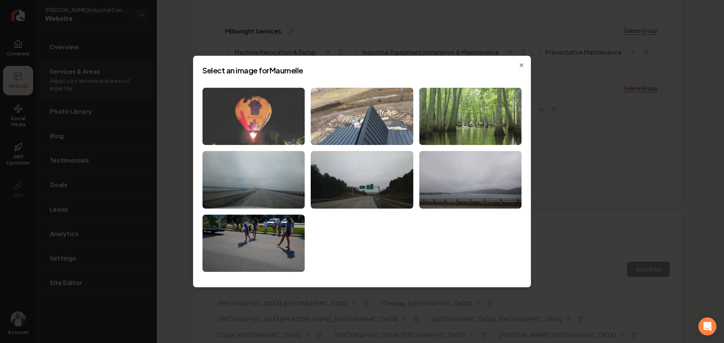
click at [253, 122] on img at bounding box center [253, 117] width 102 height 58
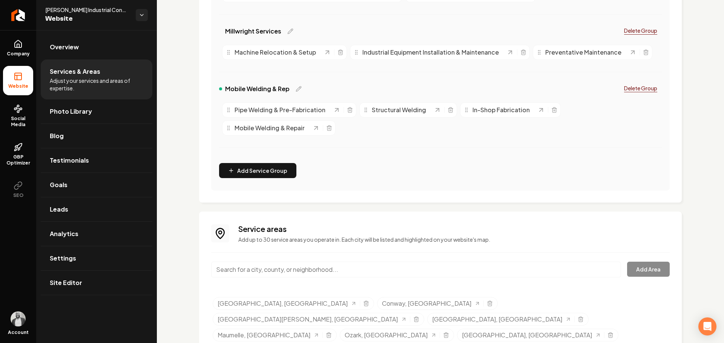
click at [351, 268] on input "Main content area" at bounding box center [416, 270] width 410 height 16
paste input "Bella Vista"
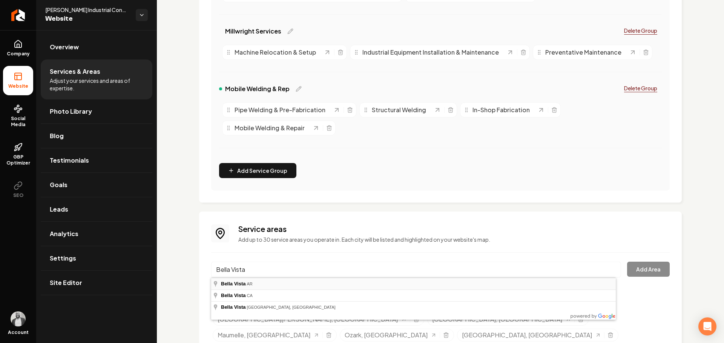
type input "Bella Vista, [GEOGRAPHIC_DATA]"
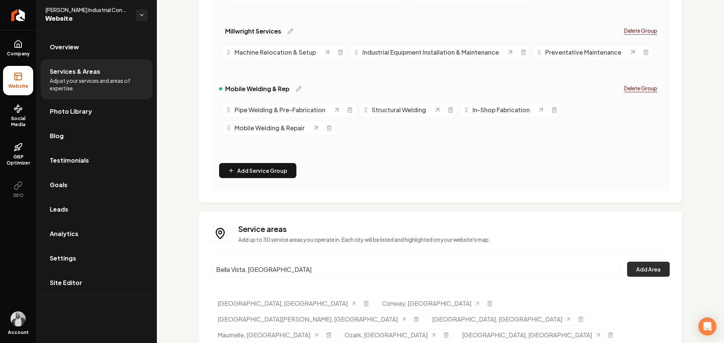
click at [644, 268] on button "Add Area" at bounding box center [648, 269] width 43 height 15
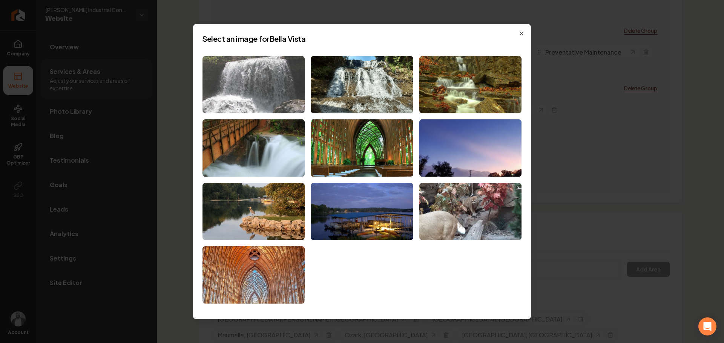
click at [249, 83] on img at bounding box center [253, 85] width 102 height 58
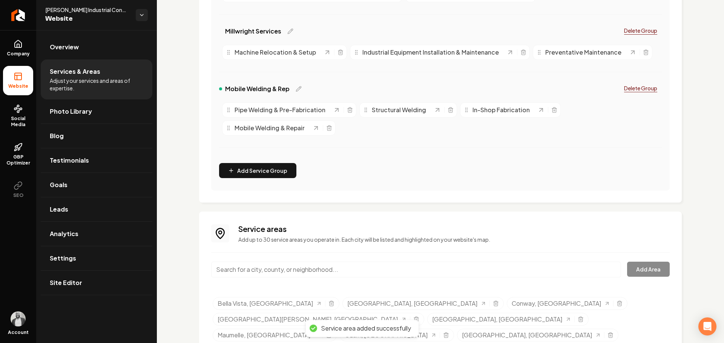
click at [369, 264] on input "Main content area" at bounding box center [416, 270] width 410 height 16
paste input "Springdale"
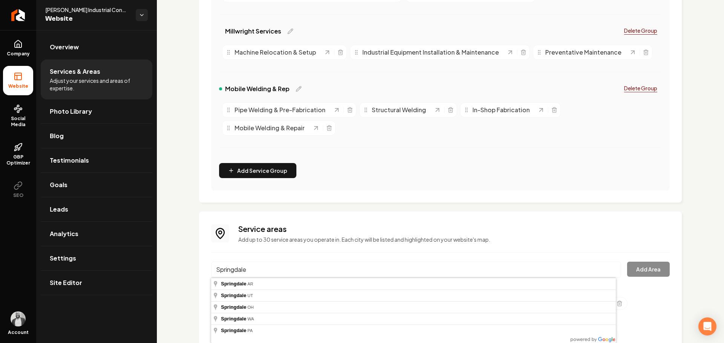
type input "[GEOGRAPHIC_DATA], [GEOGRAPHIC_DATA]"
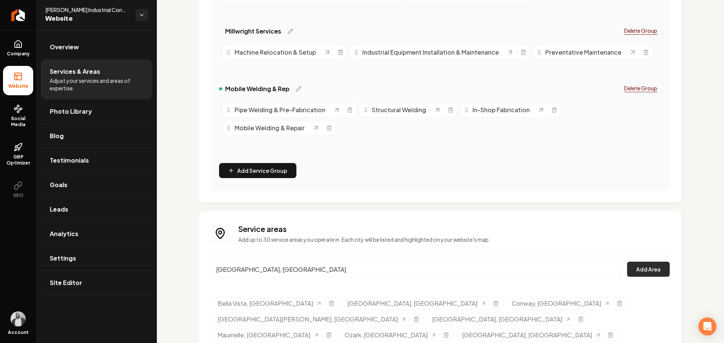
click at [649, 262] on button "Add Area" at bounding box center [648, 269] width 43 height 15
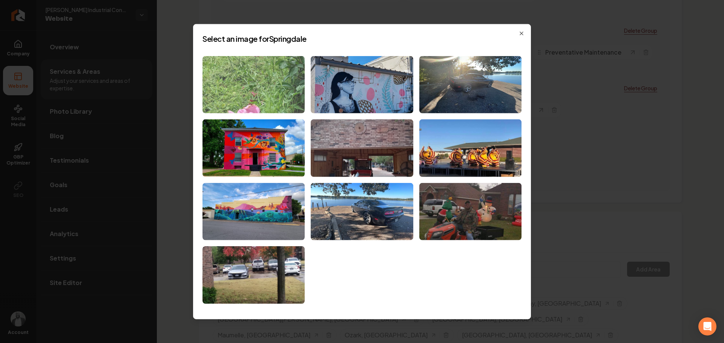
click at [251, 81] on img at bounding box center [253, 85] width 102 height 58
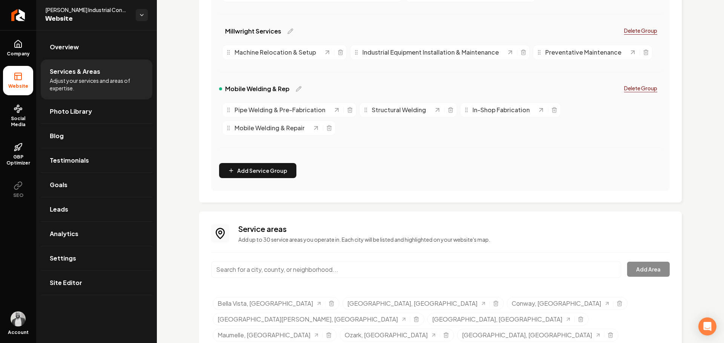
click at [352, 266] on input "Main content area" at bounding box center [416, 270] width 410 height 16
paste input "[GEOGRAPHIC_DATA], [GEOGRAPHIC_DATA]"
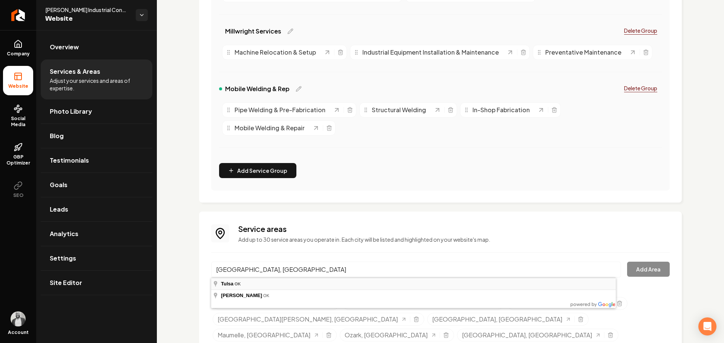
type input "[GEOGRAPHIC_DATA], [GEOGRAPHIC_DATA]"
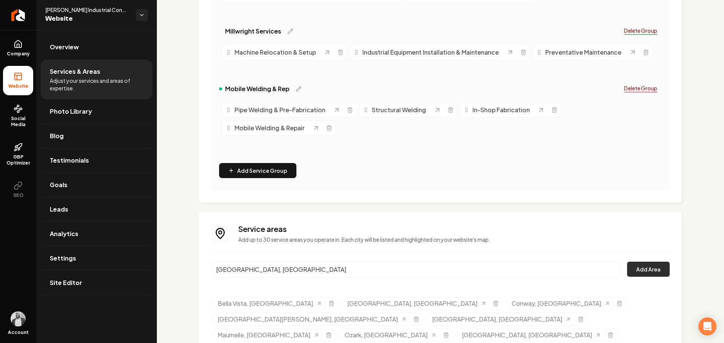
click at [642, 273] on button "Add Area" at bounding box center [648, 269] width 43 height 15
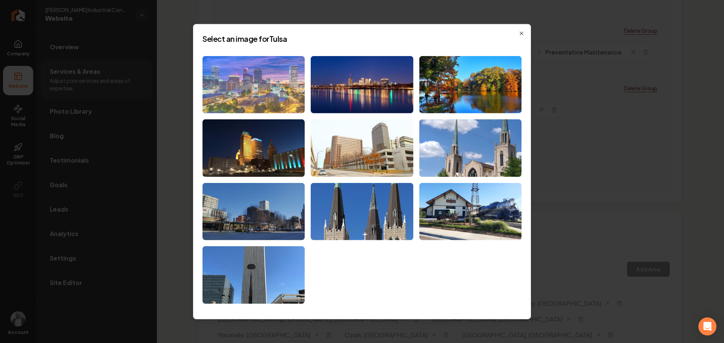
click at [267, 100] on img at bounding box center [253, 85] width 102 height 58
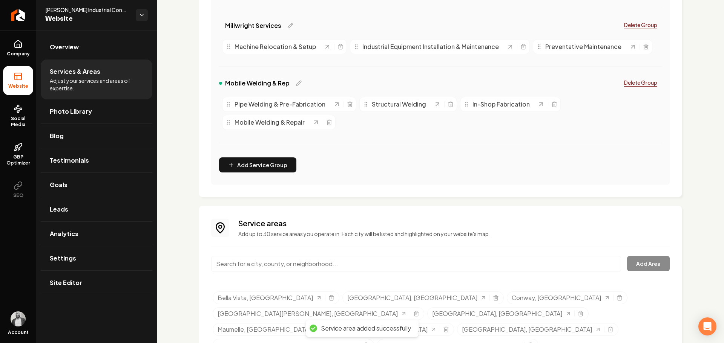
scroll to position [264, 0]
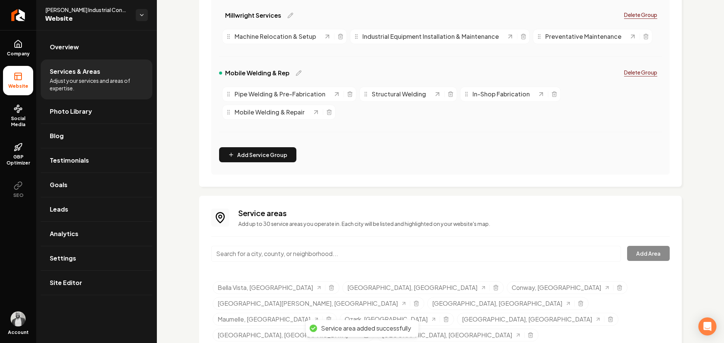
click at [407, 254] on input "Main content area" at bounding box center [416, 254] width 410 height 16
paste input "[GEOGRAPHIC_DATA], [GEOGRAPHIC_DATA]"
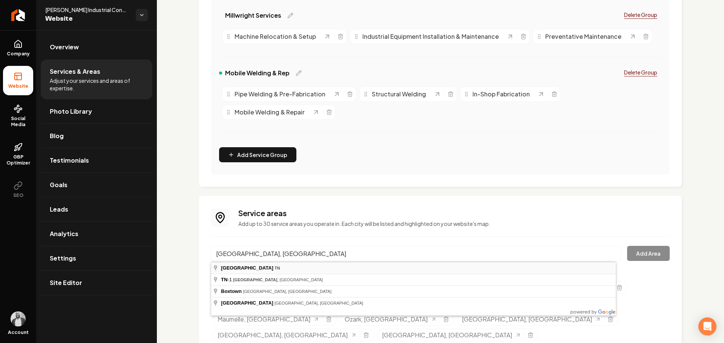
type input "[GEOGRAPHIC_DATA], [GEOGRAPHIC_DATA]"
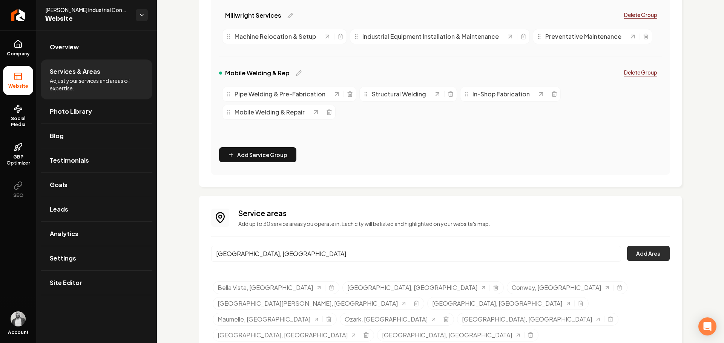
click at [635, 256] on button "Add Area" at bounding box center [648, 253] width 43 height 15
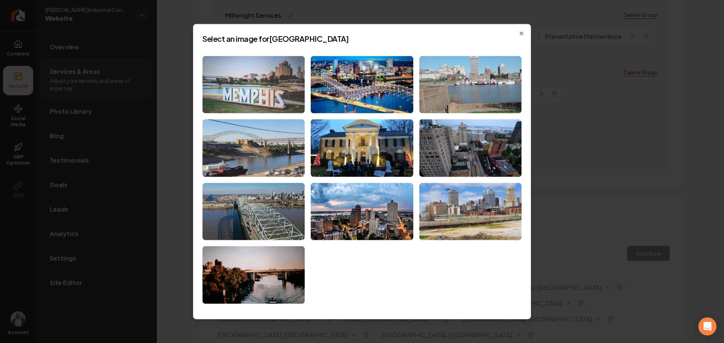
click at [273, 94] on img at bounding box center [253, 85] width 102 height 58
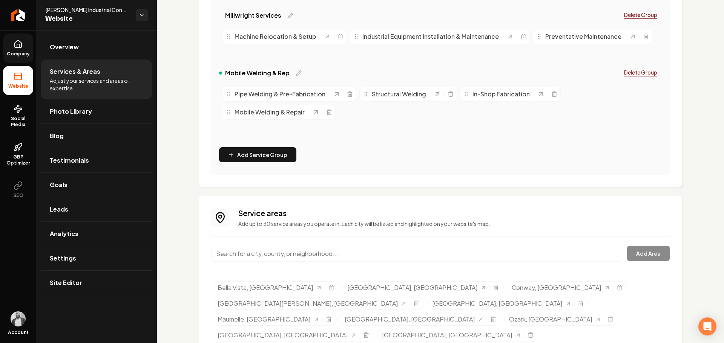
click at [18, 45] on icon at bounding box center [18, 44] width 9 height 9
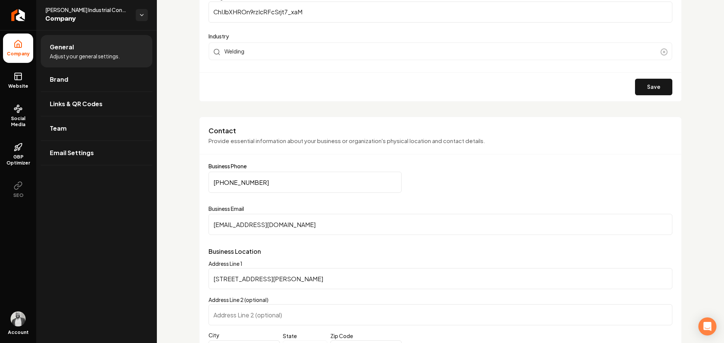
click at [15, 75] on icon at bounding box center [18, 75] width 7 height 0
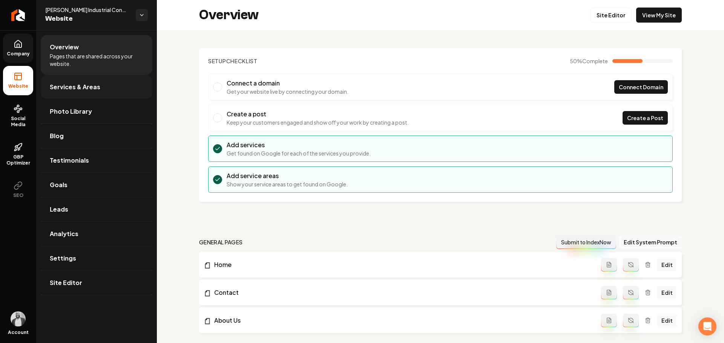
click at [98, 88] on span "Services & Areas" at bounding box center [75, 87] width 51 height 9
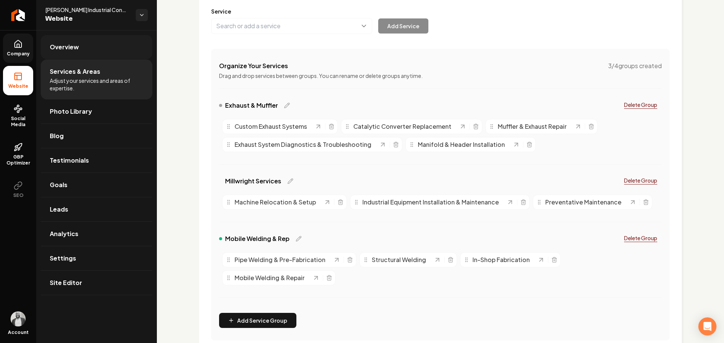
scroll to position [38, 0]
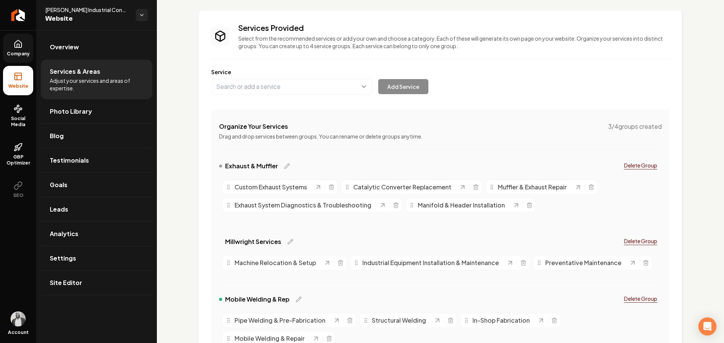
click at [22, 47] on icon at bounding box center [18, 44] width 9 height 9
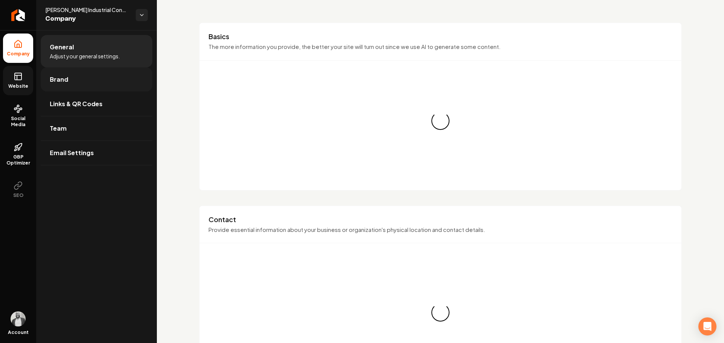
click at [61, 80] on span "Brand" at bounding box center [59, 79] width 18 height 9
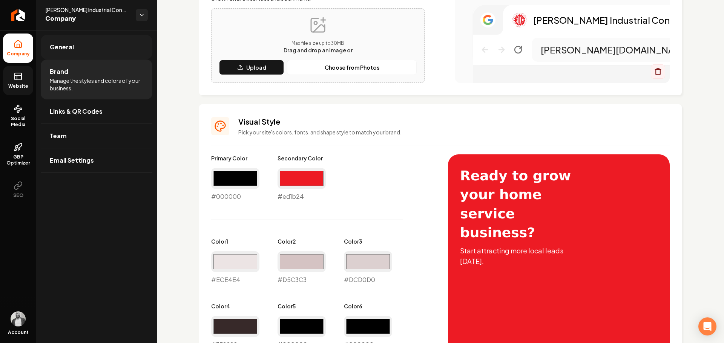
scroll to position [151, 0]
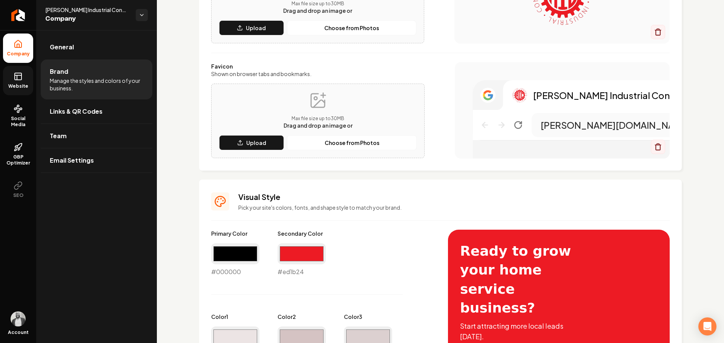
click at [18, 73] on rect at bounding box center [18, 76] width 7 height 7
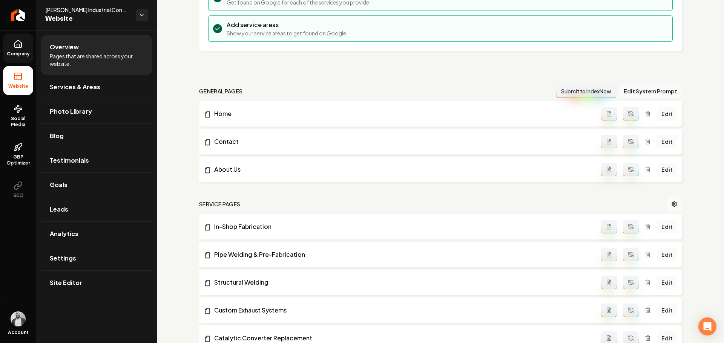
click at [20, 47] on icon at bounding box center [18, 43] width 7 height 7
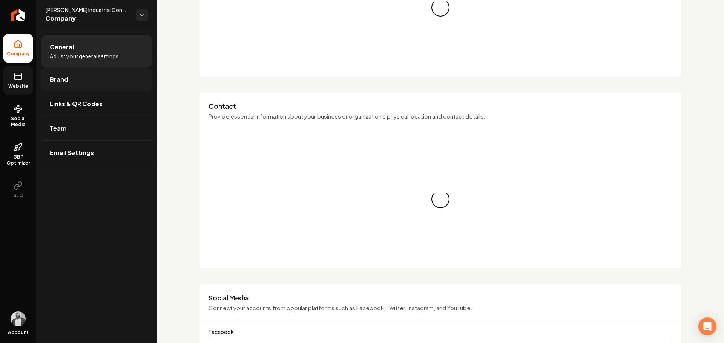
click at [83, 81] on link "Brand" at bounding box center [97, 79] width 112 height 24
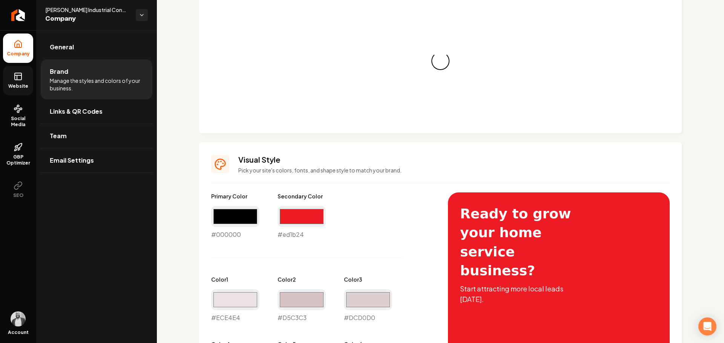
scroll to position [151, 0]
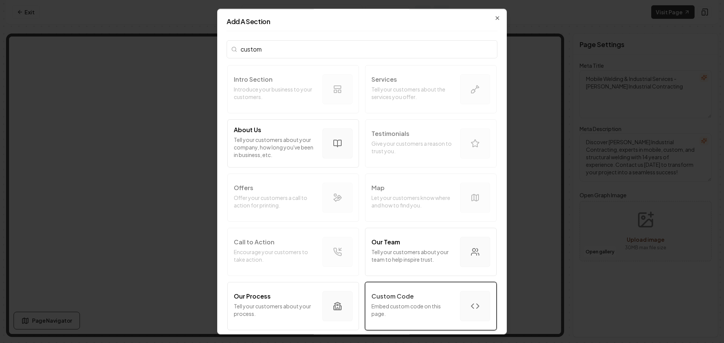
type input "custom"
click at [391, 300] on p "Custom Code" at bounding box center [392, 296] width 42 height 9
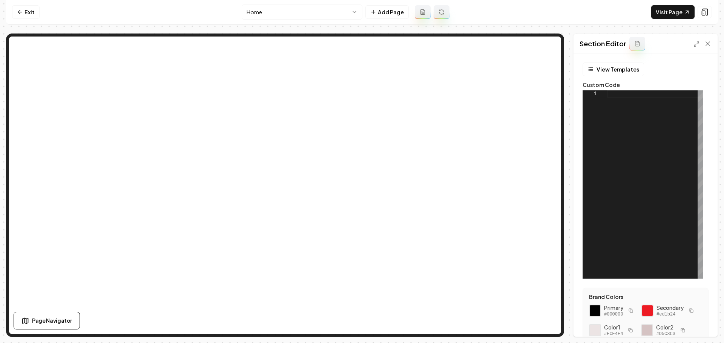
click at [624, 96] on div at bounding box center [654, 184] width 96 height 188
type textarea "*** *********"
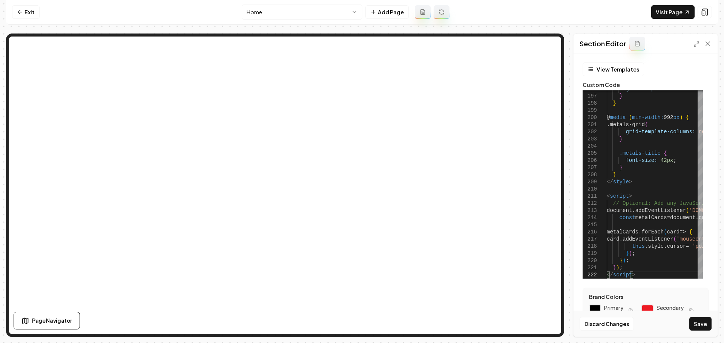
click at [701, 325] on button "Save" at bounding box center [700, 324] width 22 height 14
click at [697, 42] on icon at bounding box center [696, 44] width 6 height 6
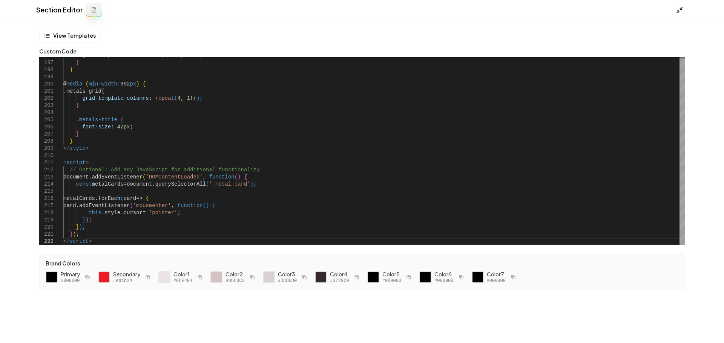
click at [679, 11] on icon at bounding box center [679, 10] width 8 height 8
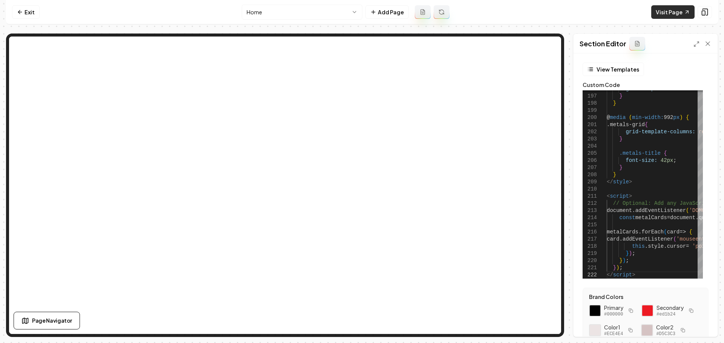
click at [681, 15] on link "Visit Page" at bounding box center [672, 12] width 43 height 14
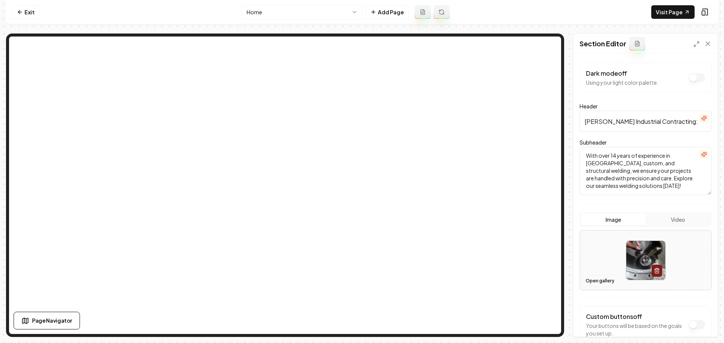
click at [595, 281] on button "Open gallery" at bounding box center [600, 281] width 34 height 12
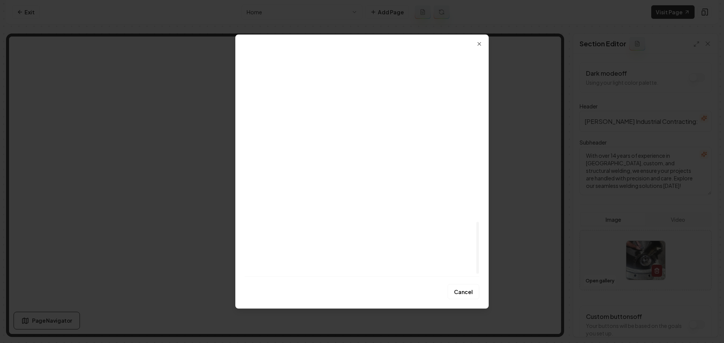
scroll to position [756, 0]
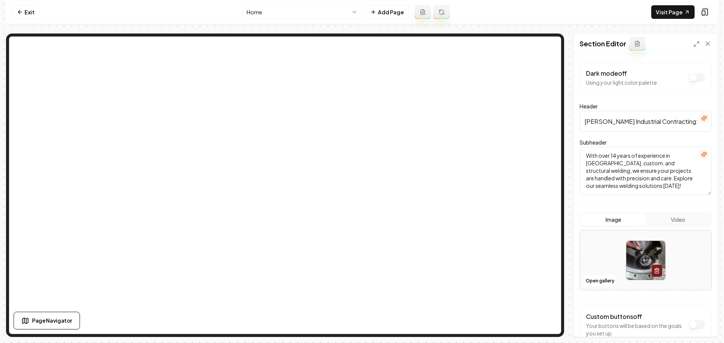
click at [639, 254] on img at bounding box center [645, 260] width 39 height 39
type input "**********"
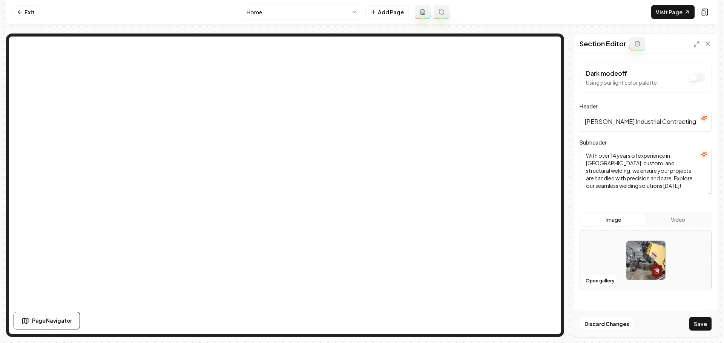
click at [705, 324] on button "Save" at bounding box center [700, 324] width 22 height 14
click at [314, 18] on html "Computer Required This feature is only available on a computer. Please switch t…" at bounding box center [362, 171] width 724 height 343
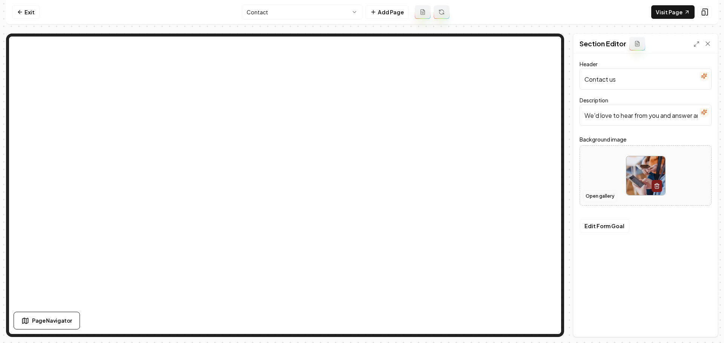
click at [604, 194] on button "Open gallery" at bounding box center [600, 196] width 34 height 12
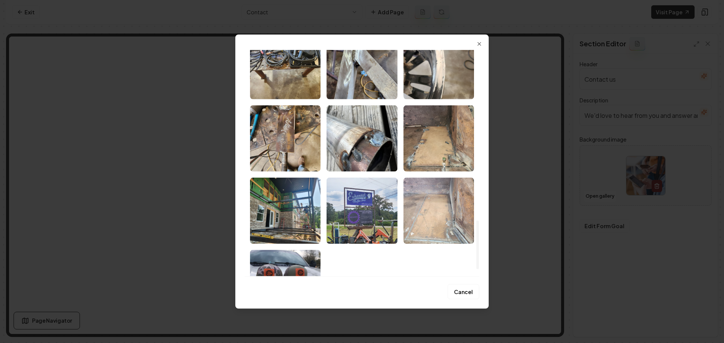
scroll to position [828, 0]
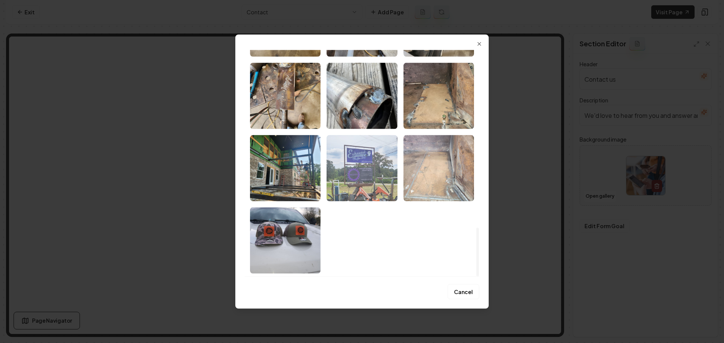
click at [370, 181] on img "Select image image_68a4a9af5c7cd75eb8af67b7.jpeg" at bounding box center [361, 168] width 70 height 66
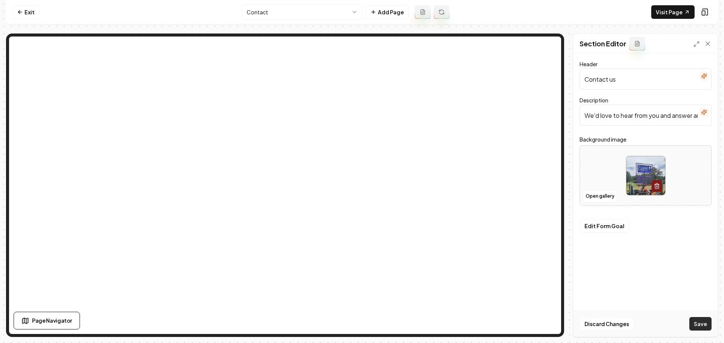
click at [704, 324] on button "Save" at bounding box center [700, 324] width 22 height 14
click at [312, 15] on html "Computer Required This feature is only available on a computer. Please switch t…" at bounding box center [362, 171] width 724 height 343
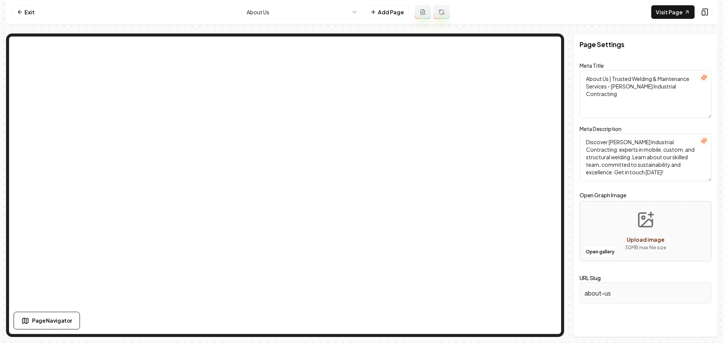
click at [286, 11] on html "Computer Required This feature is only available on a computer. Please switch t…" at bounding box center [362, 171] width 724 height 343
click at [313, 15] on html "Computer Required This feature is only available on a computer. Please switch t…" at bounding box center [362, 171] width 724 height 343
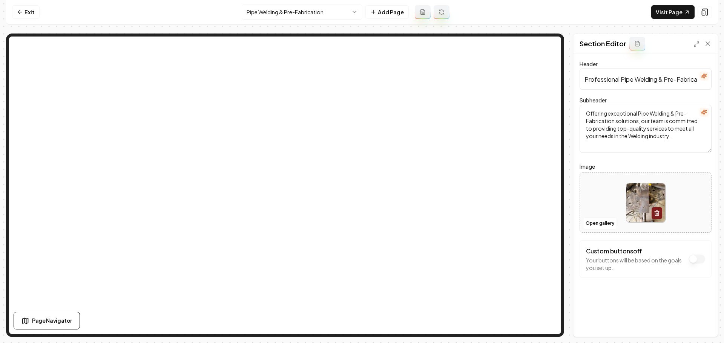
click at [307, 12] on html "Computer Required This feature is only available on a computer. Please switch t…" at bounding box center [362, 171] width 724 height 343
click at [594, 229] on button "Open gallery" at bounding box center [600, 223] width 34 height 12
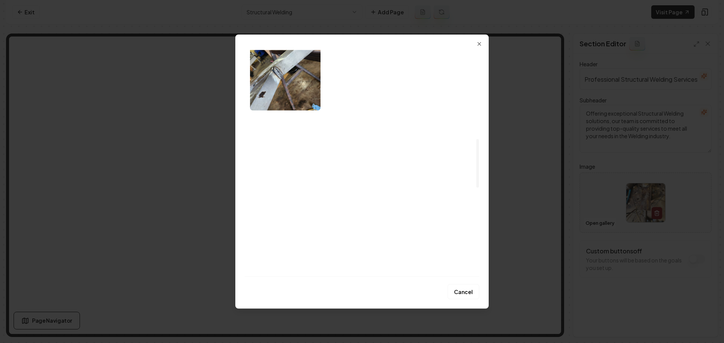
scroll to position [415, 0]
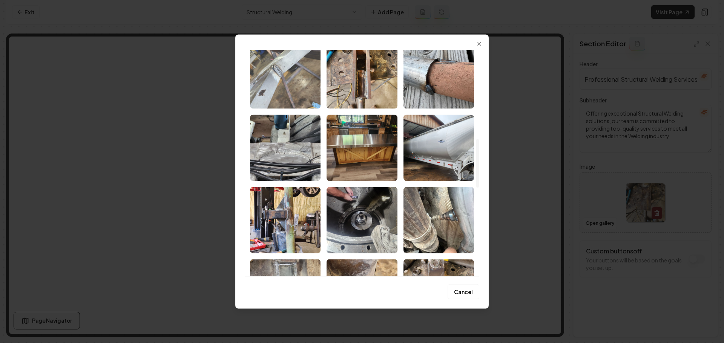
click at [286, 96] on img "Select image image_68a4a9b25c7cd75eb8af8207.jpeg" at bounding box center [285, 75] width 70 height 66
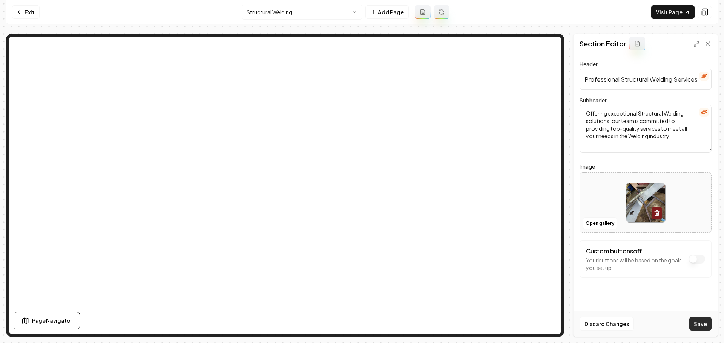
click at [696, 323] on button "Save" at bounding box center [700, 324] width 22 height 14
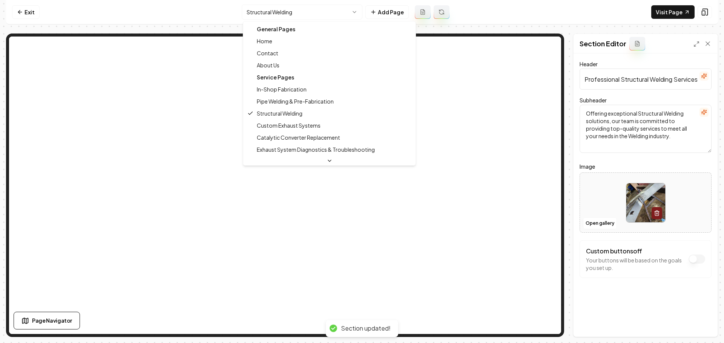
click at [296, 14] on html "Computer Required This feature is only available on a computer. Please switch t…" at bounding box center [362, 171] width 724 height 343
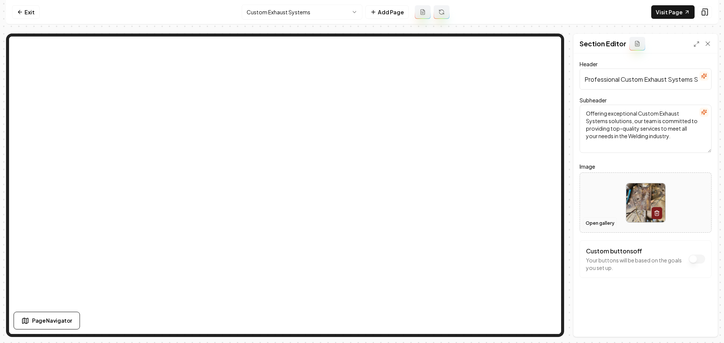
click at [598, 226] on button "Open gallery" at bounding box center [600, 223] width 34 height 12
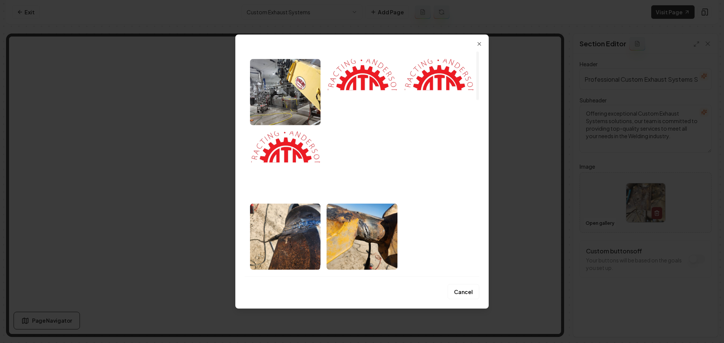
scroll to position [113, 0]
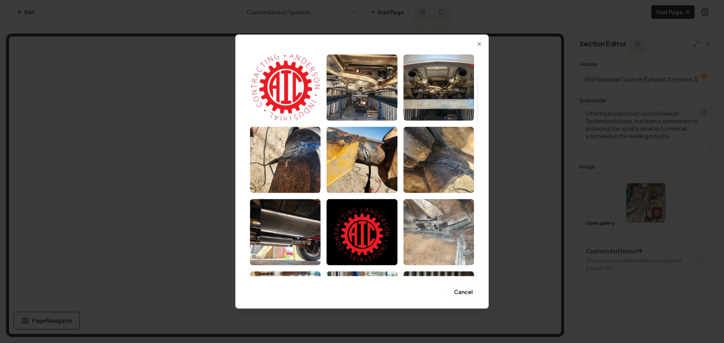
click at [427, 93] on img "Select image image_68a4c02a5c7cd75eb8431ed3.webp" at bounding box center [438, 87] width 70 height 66
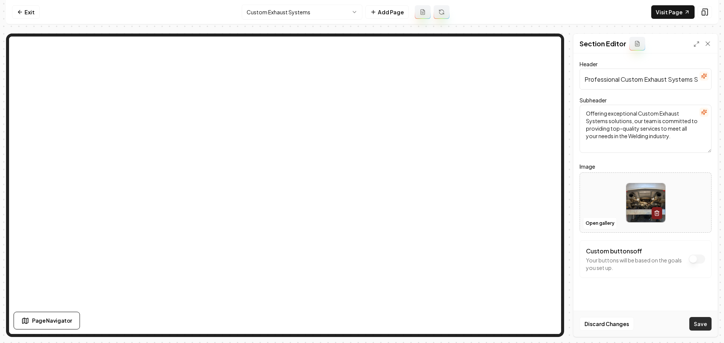
click at [697, 325] on button "Save" at bounding box center [700, 324] width 22 height 14
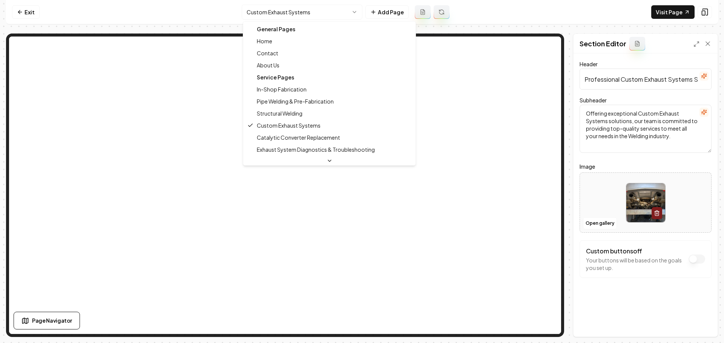
click at [323, 17] on html "Computer Required This feature is only available on a computer. Please switch t…" at bounding box center [362, 171] width 724 height 343
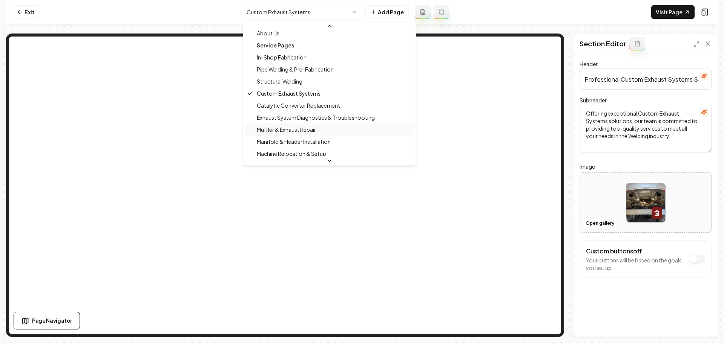
scroll to position [75, 0]
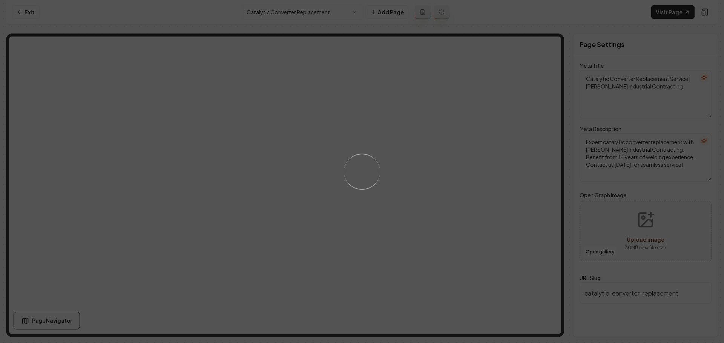
click at [457, 204] on div "Loading..." at bounding box center [362, 171] width 724 height 343
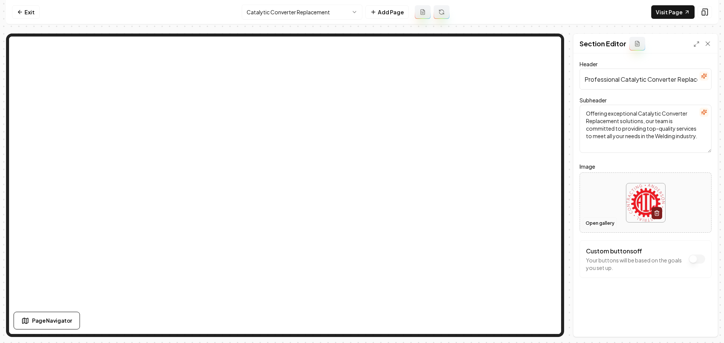
click at [595, 222] on button "Open gallery" at bounding box center [600, 223] width 34 height 12
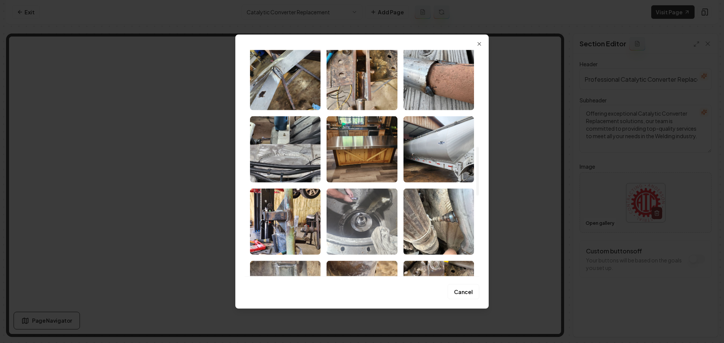
scroll to position [452, 0]
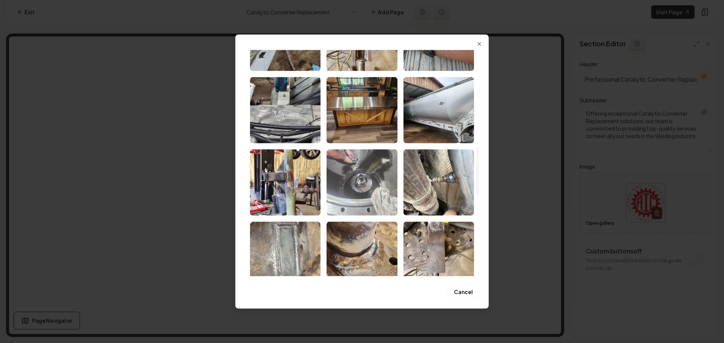
click at [363, 191] on img "Select image image_68a4a9b15c7cd75eb8af7453.jpeg" at bounding box center [361, 182] width 70 height 66
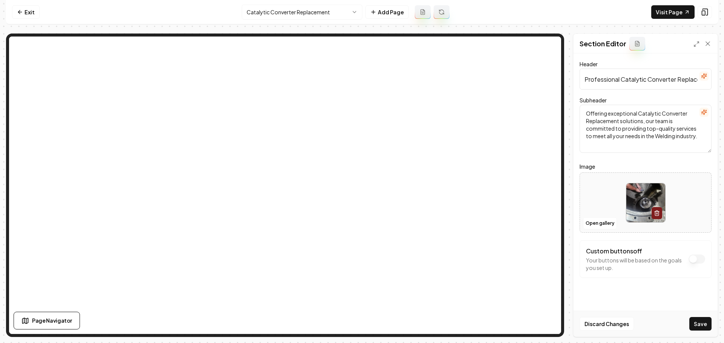
click at [701, 322] on button "Save" at bounding box center [700, 324] width 22 height 14
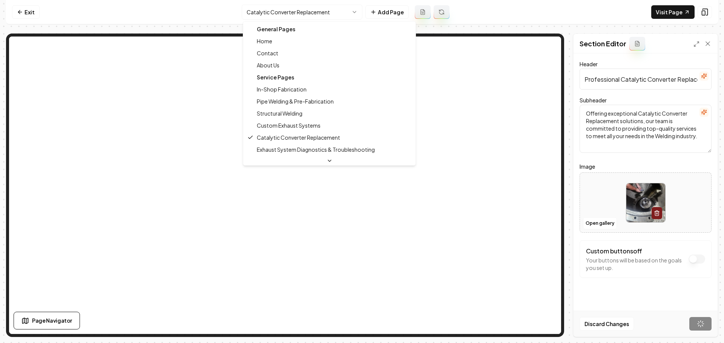
click at [333, 11] on html "Computer Required This feature is only available on a computer. Please switch t…" at bounding box center [362, 171] width 724 height 343
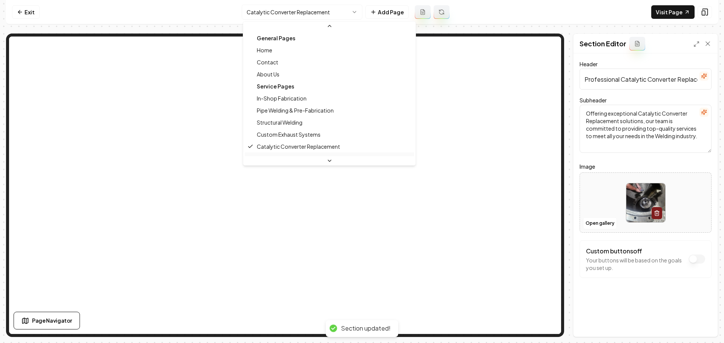
scroll to position [75, 0]
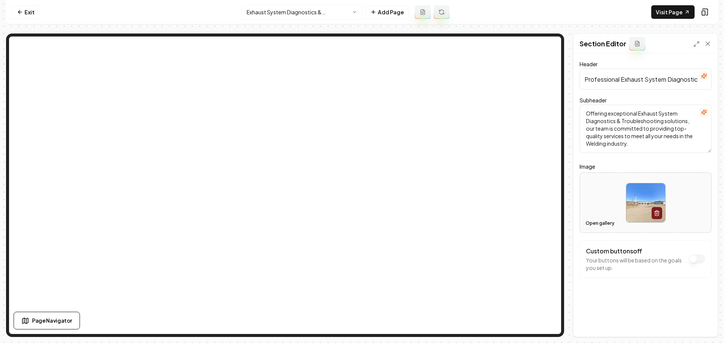
click at [598, 224] on button "Open gallery" at bounding box center [600, 223] width 34 height 12
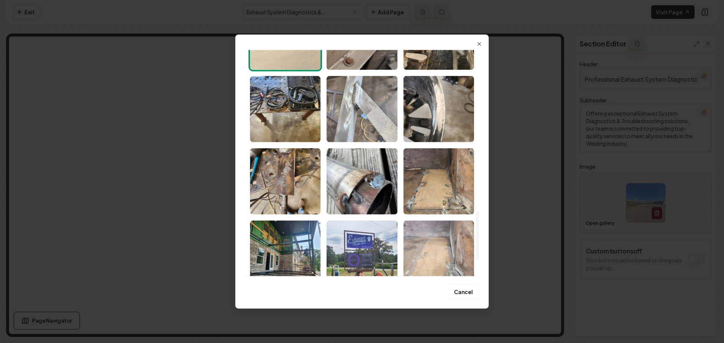
scroll to position [754, 0]
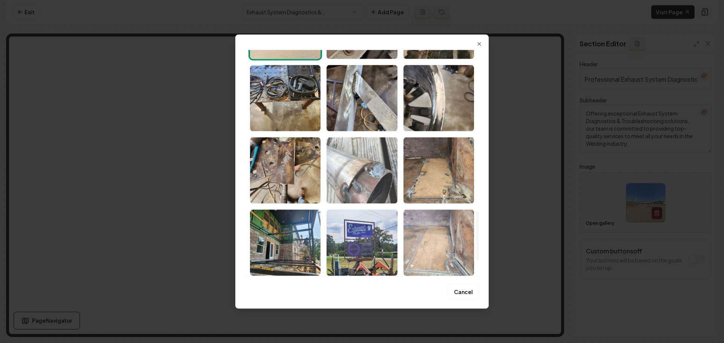
click at [365, 173] on img "Select image image_68a4a9af5c7cd75eb8af66df.jpeg" at bounding box center [361, 170] width 70 height 66
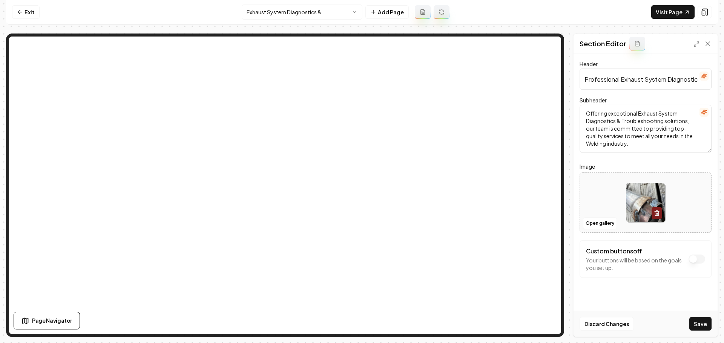
click at [699, 324] on button "Save" at bounding box center [700, 324] width 22 height 14
click at [301, 18] on html "Computer Required This feature is only available on a computer. Please switch t…" at bounding box center [362, 171] width 724 height 343
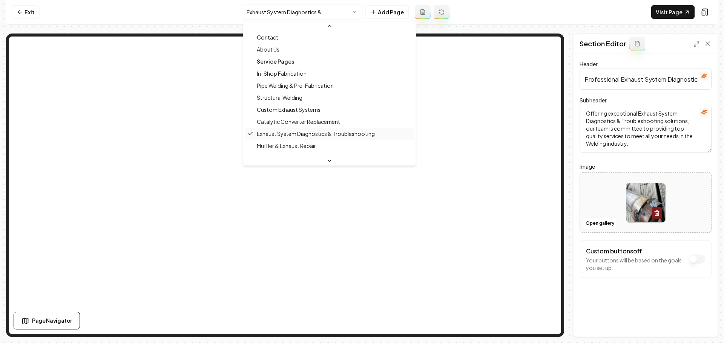
scroll to position [38, 0]
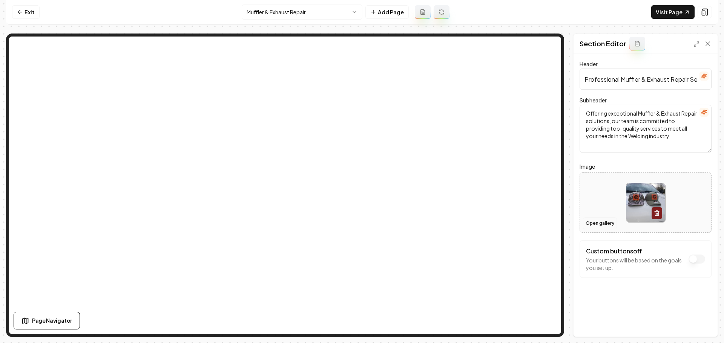
click at [598, 223] on button "Open gallery" at bounding box center [600, 223] width 34 height 12
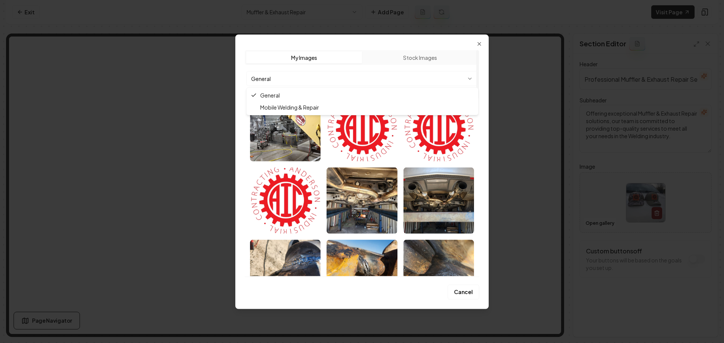
click at [413, 79] on body "Computer Required This feature is only available on a computer. Please switch t…" at bounding box center [362, 171] width 724 height 343
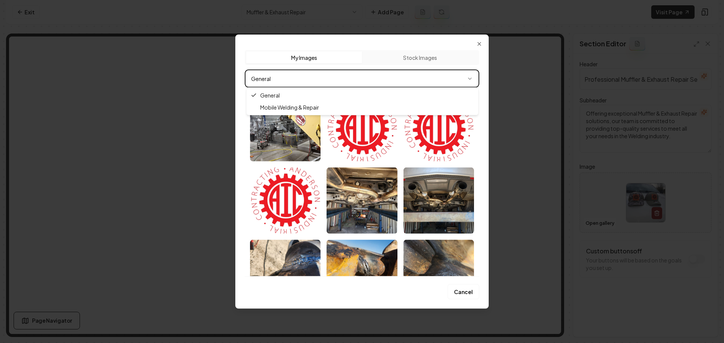
click at [421, 60] on body "Computer Required This feature is only available on a computer. Please switch t…" at bounding box center [362, 171] width 724 height 343
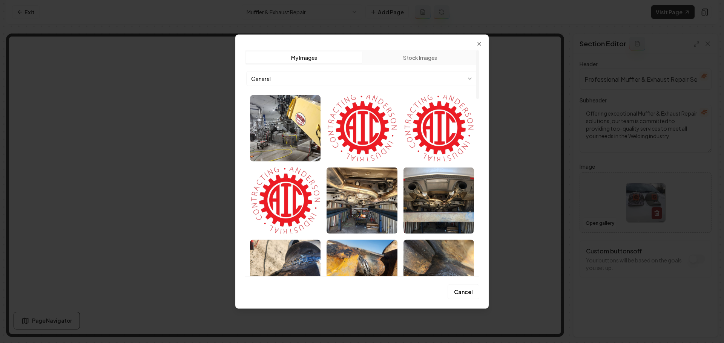
click at [422, 61] on button "Stock Images" at bounding box center [420, 57] width 116 height 12
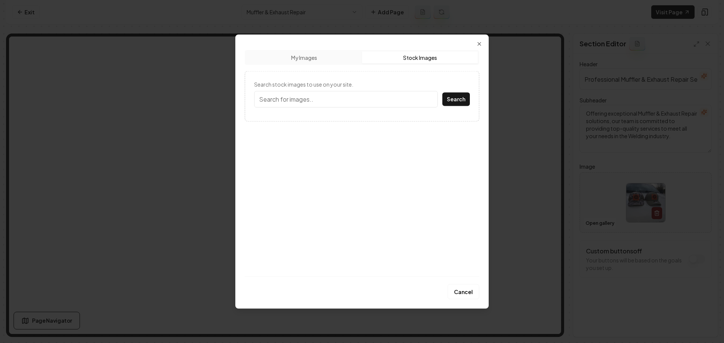
click at [378, 102] on input "Search stock images to use on your site." at bounding box center [346, 99] width 184 height 17
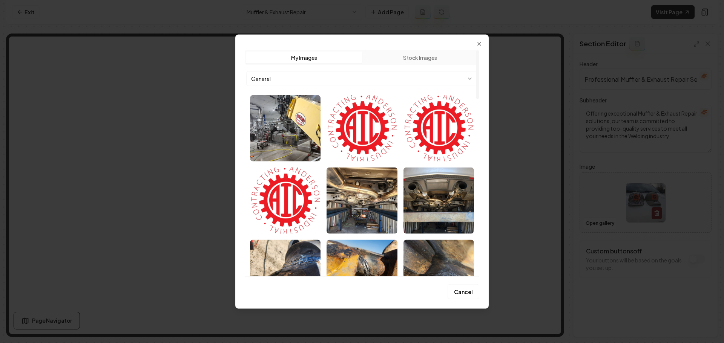
click at [314, 58] on button "My Images" at bounding box center [304, 57] width 116 height 12
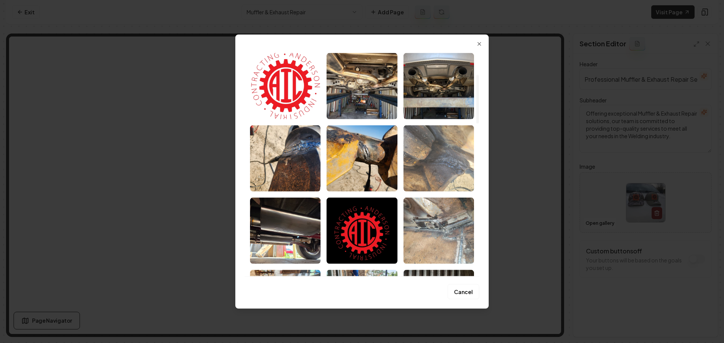
scroll to position [75, 0]
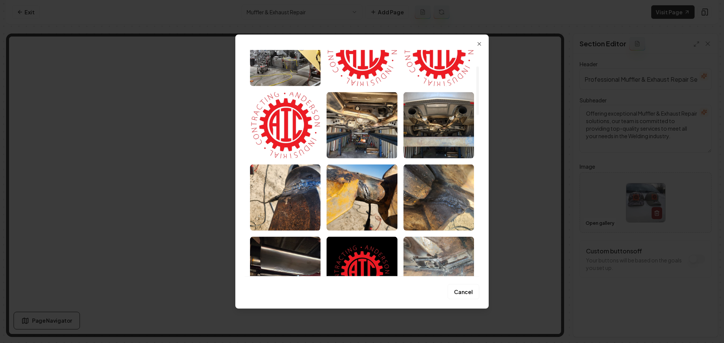
click at [434, 141] on img "Select image image_68a4c02a5c7cd75eb8431ed3.webp" at bounding box center [438, 125] width 70 height 66
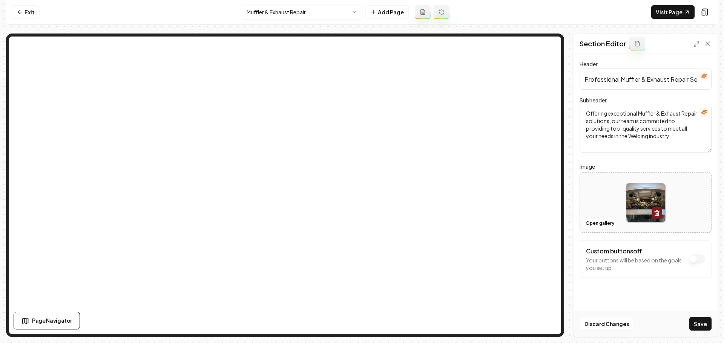
drag, startPoint x: 695, startPoint y: 326, endPoint x: 669, endPoint y: 307, distance: 32.1
click at [694, 325] on button "Save" at bounding box center [700, 324] width 22 height 14
click at [312, 14] on html "Computer Required This feature is only available on a computer. Please switch t…" at bounding box center [362, 171] width 724 height 343
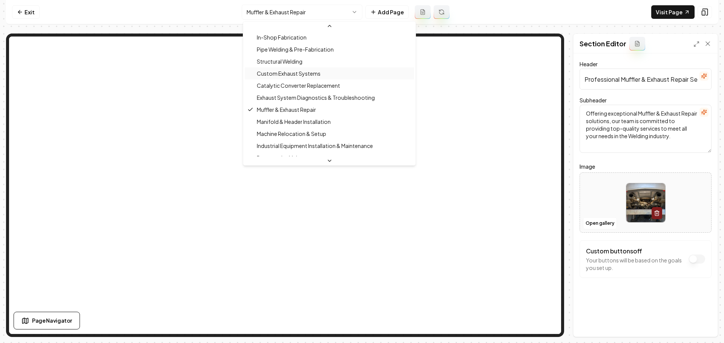
scroll to position [96, 0]
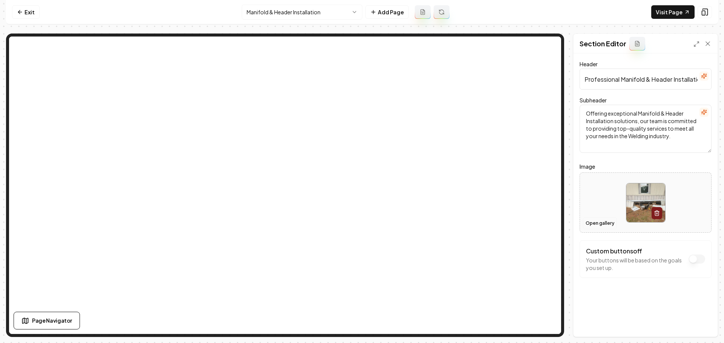
click at [599, 225] on button "Open gallery" at bounding box center [600, 223] width 34 height 12
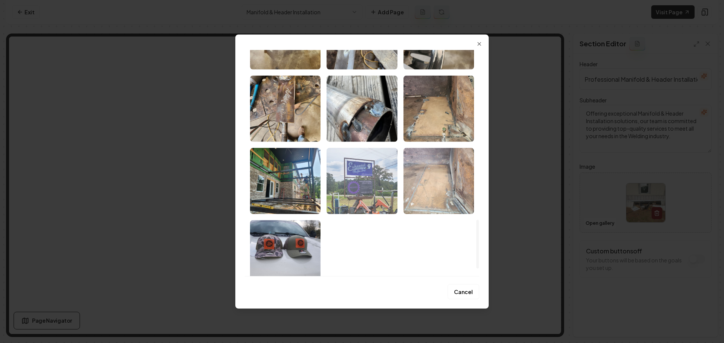
scroll to position [828, 0]
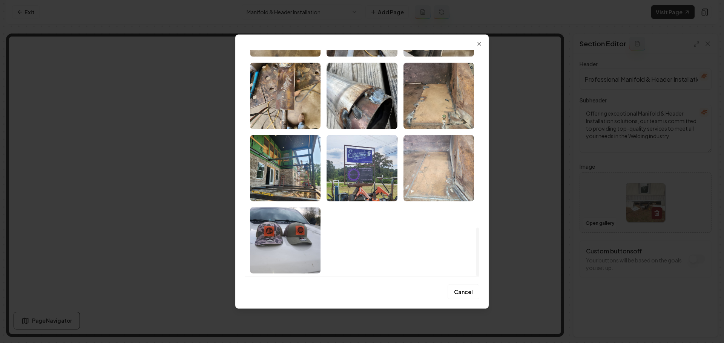
click at [289, 229] on img "Select image image_68a4a9af5c7cd75eb8af66d5.jpeg" at bounding box center [285, 240] width 70 height 66
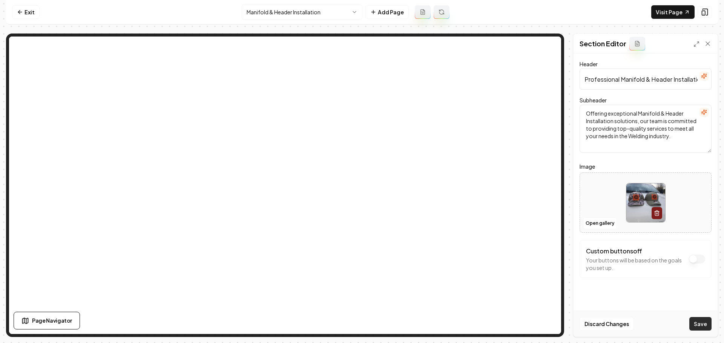
click at [697, 324] on button "Save" at bounding box center [700, 324] width 22 height 14
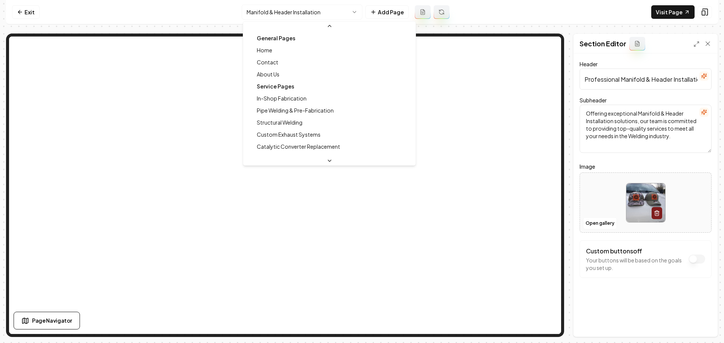
click at [305, 13] on html "Computer Required This feature is only available on a computer. Please switch t…" at bounding box center [362, 171] width 724 height 343
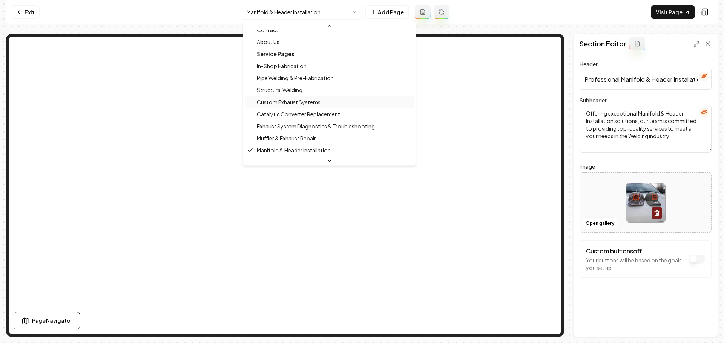
scroll to position [108, 0]
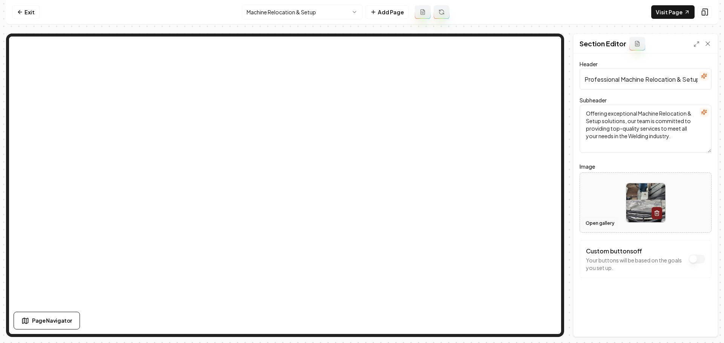
click at [605, 222] on button "Open gallery" at bounding box center [600, 223] width 34 height 12
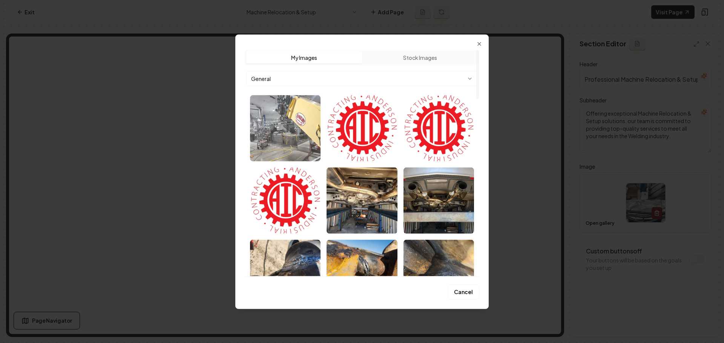
click at [281, 141] on img "Select image image_68a4d3fd5c7cd75eb8c94e09.jpg" at bounding box center [285, 128] width 70 height 66
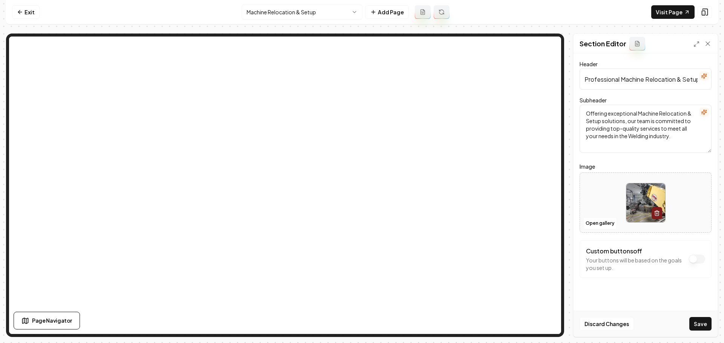
drag, startPoint x: 699, startPoint y: 325, endPoint x: 702, endPoint y: 334, distance: 9.2
click at [699, 325] on button "Save" at bounding box center [700, 324] width 22 height 14
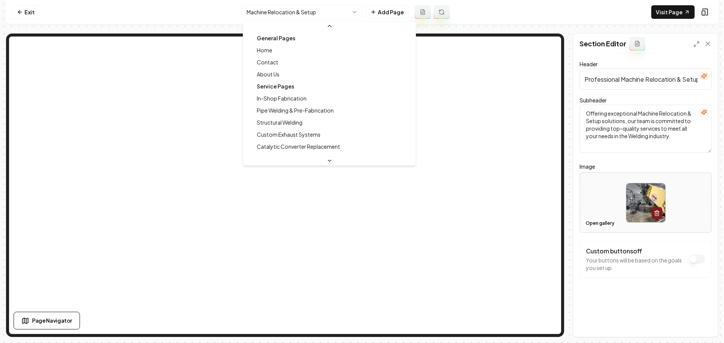
click at [314, 14] on html "Computer Required This feature is only available on a computer. Please switch t…" at bounding box center [362, 171] width 724 height 343
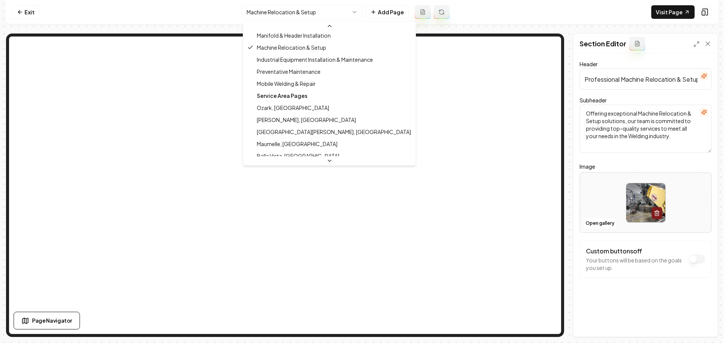
scroll to position [158, 0]
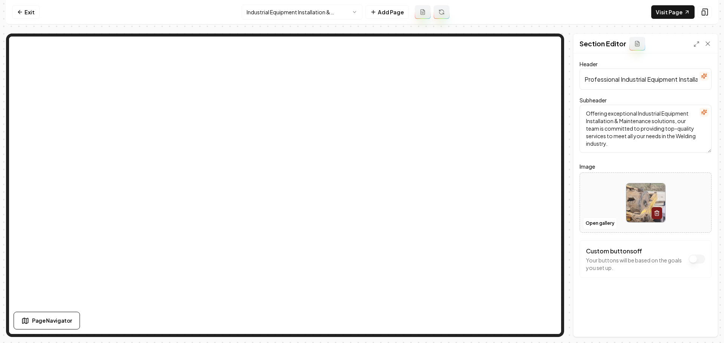
click at [635, 192] on img at bounding box center [645, 203] width 39 height 39
type input "**********"
click at [701, 320] on button "Save" at bounding box center [700, 324] width 22 height 14
click at [315, 9] on html "Computer Required This feature is only available on a computer. Please switch t…" at bounding box center [362, 171] width 724 height 343
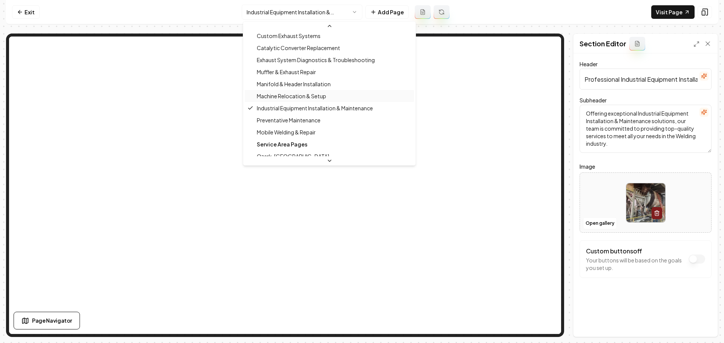
scroll to position [132, 0]
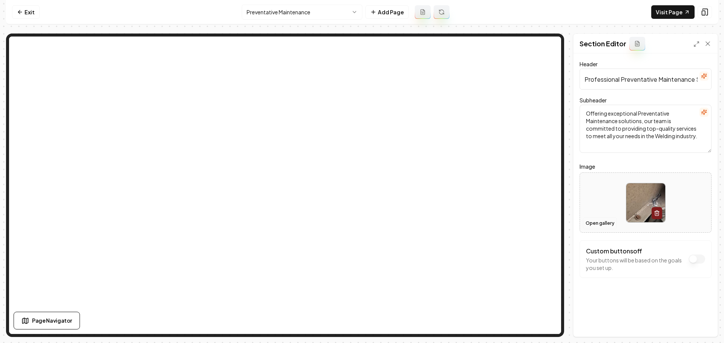
click at [595, 222] on button "Open gallery" at bounding box center [600, 223] width 34 height 12
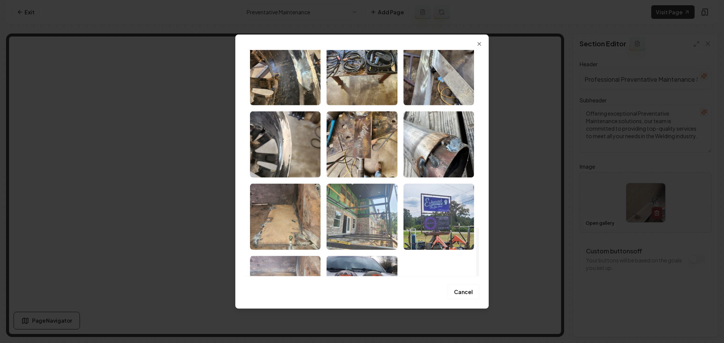
scroll to position [828, 0]
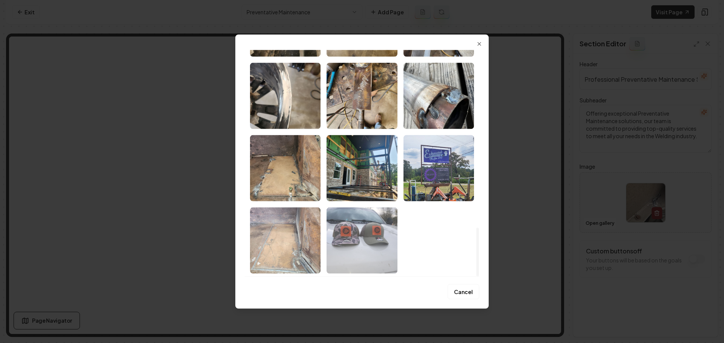
click at [347, 232] on img "Select image image_68a4a9af5c7cd75eb8af66d5.jpeg" at bounding box center [361, 240] width 70 height 66
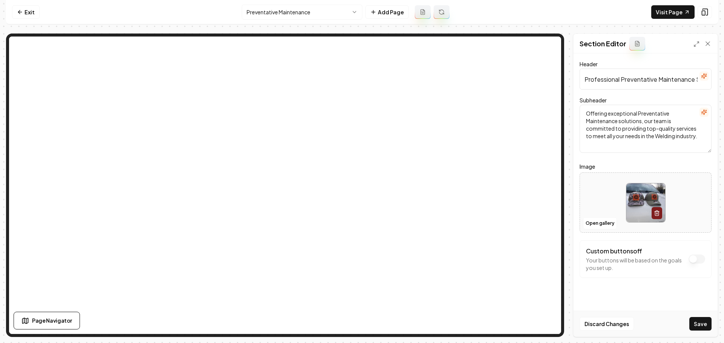
drag, startPoint x: 698, startPoint y: 321, endPoint x: 695, endPoint y: 315, distance: 7.1
click at [698, 319] on button "Save" at bounding box center [700, 324] width 22 height 14
click at [304, 11] on html "Computer Required This feature is only available on a computer. Please switch t…" at bounding box center [362, 171] width 724 height 343
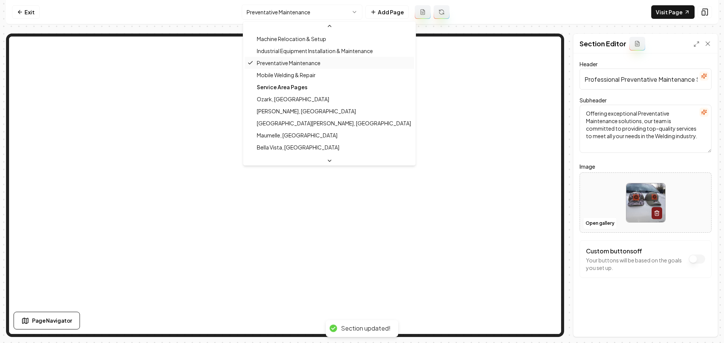
scroll to position [144, 0]
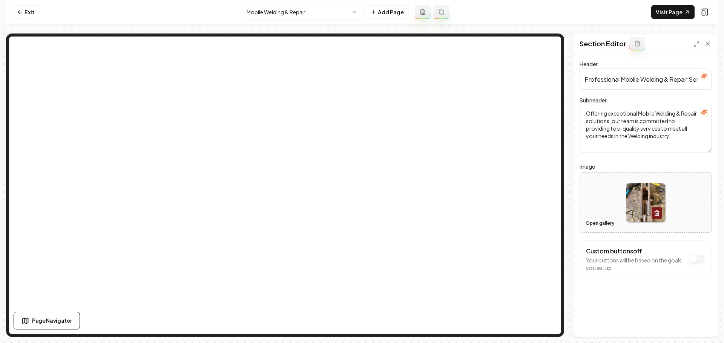
click at [593, 228] on button "Open gallery" at bounding box center [600, 223] width 34 height 12
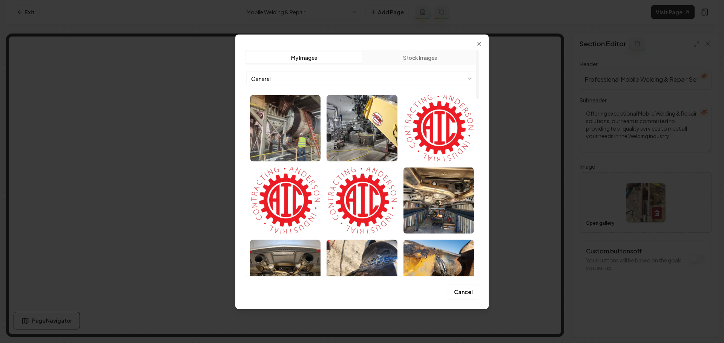
click at [393, 77] on body "Computer Required This feature is only available on a computer. Please switch t…" at bounding box center [362, 171] width 724 height 343
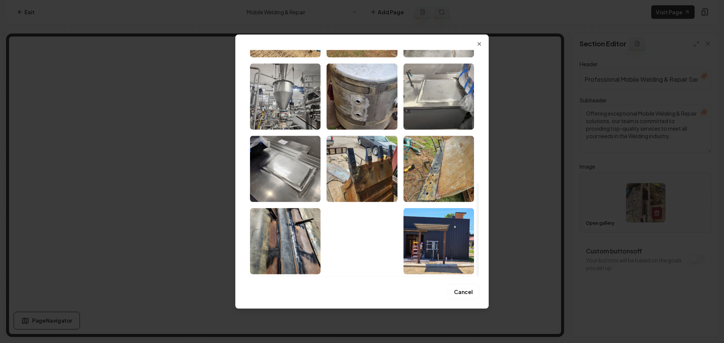
scroll to position [322, 0]
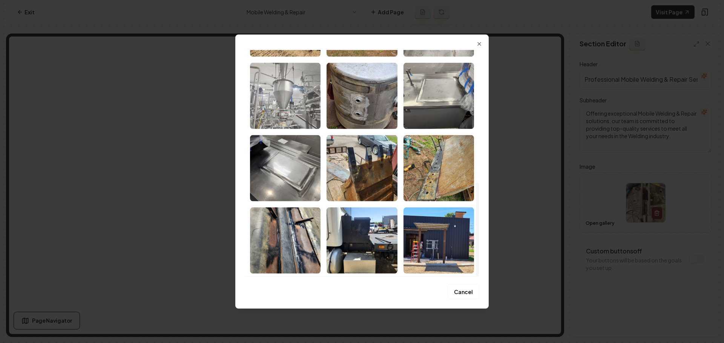
click at [298, 105] on img "Select image image_68a4befc5c7cd75eb83be8b7.webp" at bounding box center [285, 96] width 70 height 66
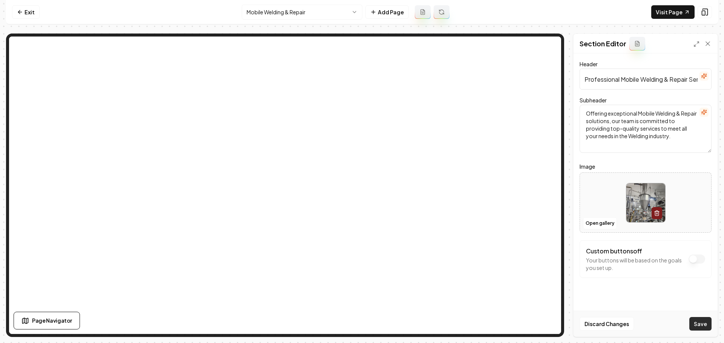
click at [692, 321] on button "Save" at bounding box center [700, 324] width 22 height 14
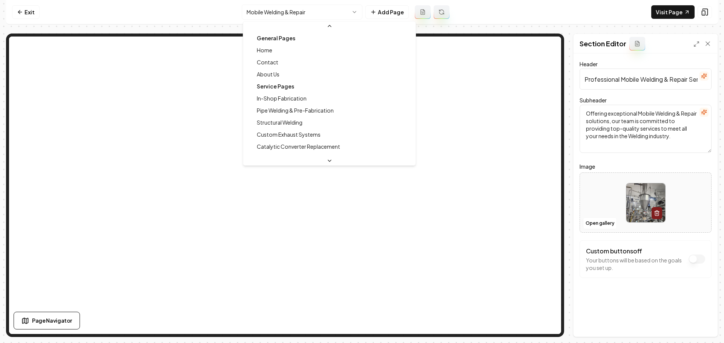
click at [312, 15] on html "Computer Required This feature is only available on a computer. Please switch t…" at bounding box center [362, 171] width 724 height 343
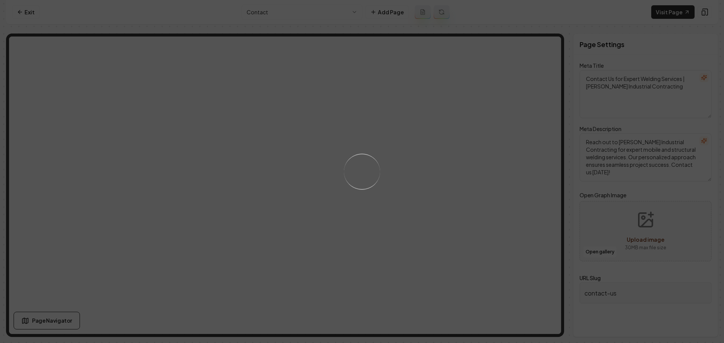
click at [305, 15] on div "Loading..." at bounding box center [362, 171] width 724 height 343
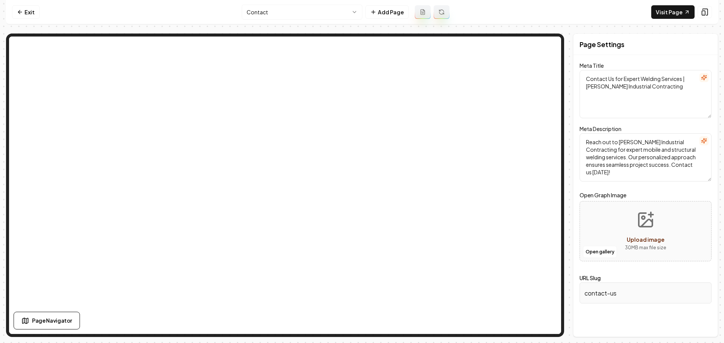
click at [311, 16] on html "Computer Required This feature is only available on a computer. Please switch t…" at bounding box center [362, 171] width 724 height 343
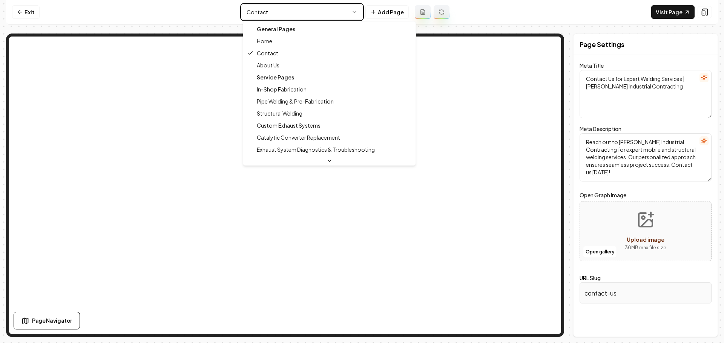
type textarea "About Us | Trusted Welding & Maintenance Services - [PERSON_NAME] Industrial Co…"
type textarea "Discover [PERSON_NAME] Industrial Contracting: experts in mobile, custom, and s…"
type input "about-us"
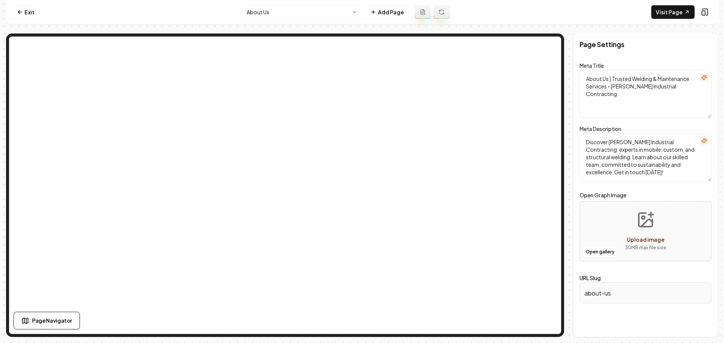
click at [303, 12] on html "Computer Required This feature is only available on a computer. Please switch t…" at bounding box center [362, 171] width 724 height 343
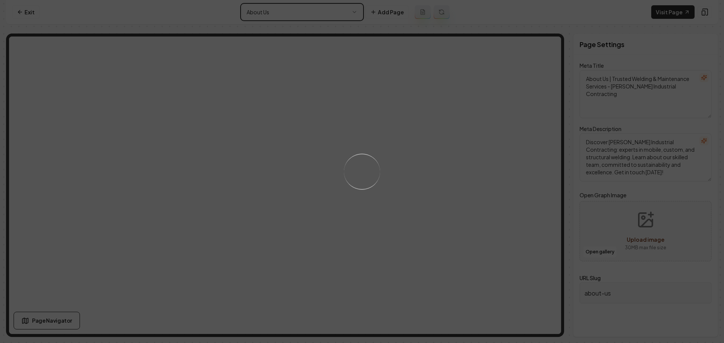
type textarea "Mobile Welding & Industrial Services - [PERSON_NAME] Industrial Contracting"
type textarea "Discover [PERSON_NAME] Industrial Contracting, experts in mobile, custom, and s…"
